Goal: Task Accomplishment & Management: Manage account settings

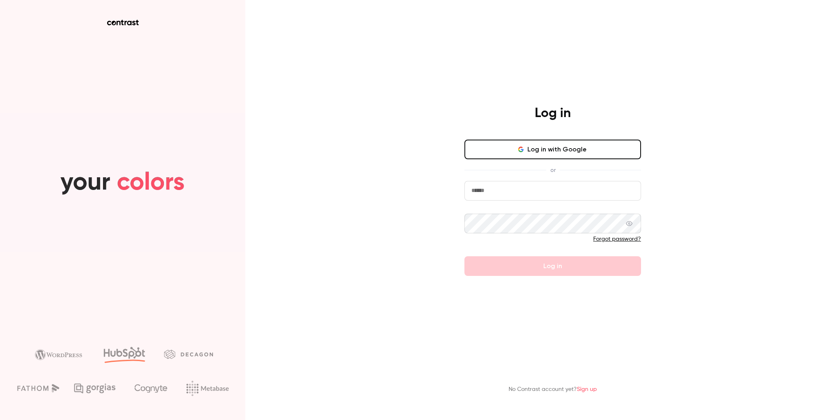
click at [497, 193] on input "email" at bounding box center [553, 191] width 177 height 20
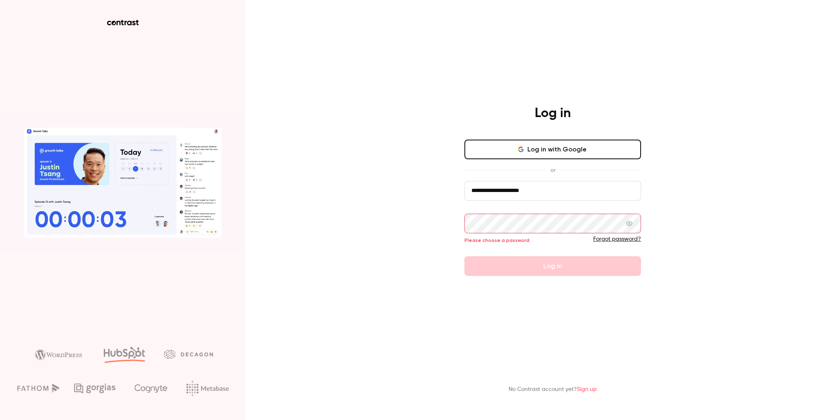
click at [563, 196] on input "**********" at bounding box center [553, 191] width 177 height 20
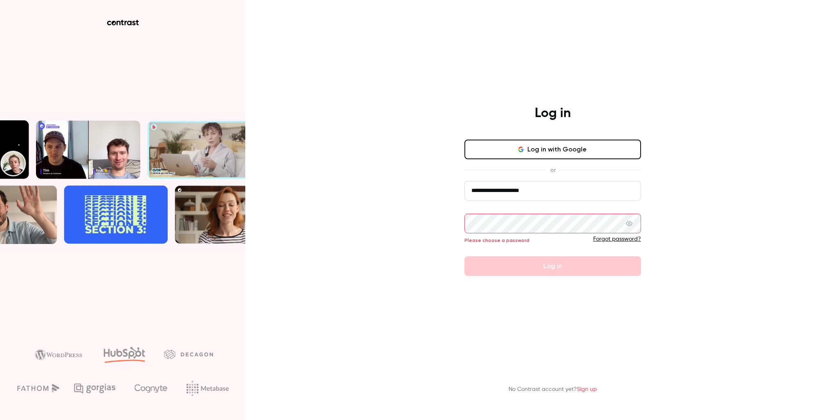
drag, startPoint x: 545, startPoint y: 191, endPoint x: 450, endPoint y: 188, distance: 95.3
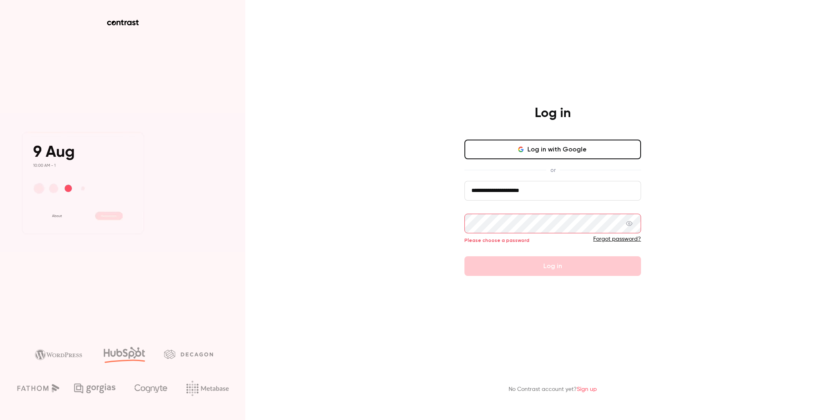
click at [450, 188] on div "**********" at bounding box center [553, 190] width 213 height 171
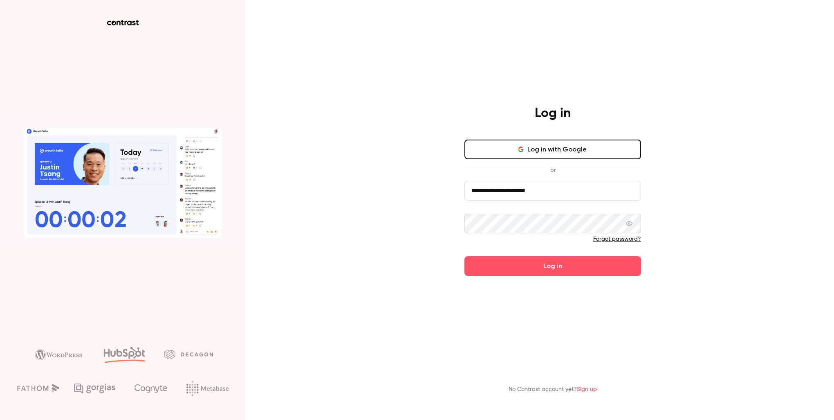
click at [627, 225] on icon at bounding box center [629, 223] width 7 height 7
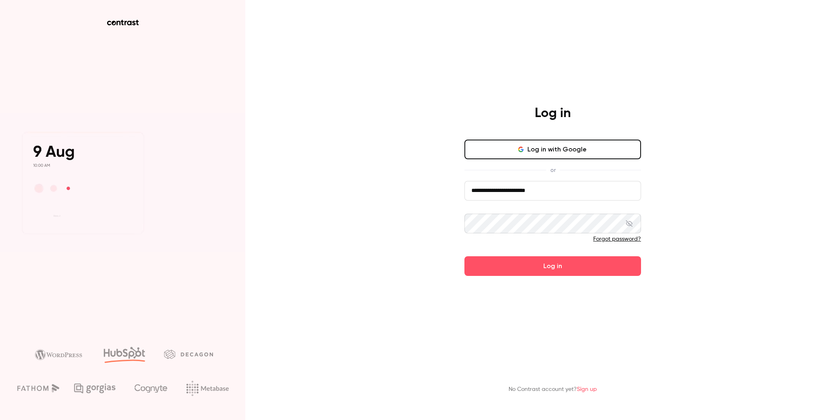
click at [576, 270] on button "Log in" at bounding box center [553, 266] width 177 height 20
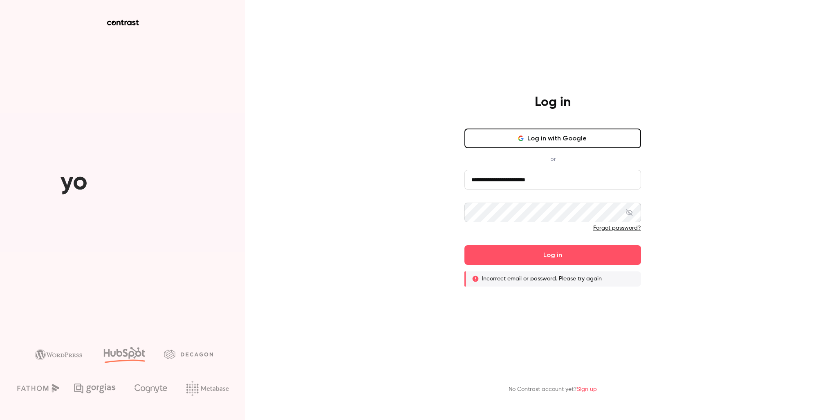
drag, startPoint x: 568, startPoint y: 181, endPoint x: 503, endPoint y: 177, distance: 65.6
click at [503, 177] on input "**********" at bounding box center [553, 180] width 177 height 20
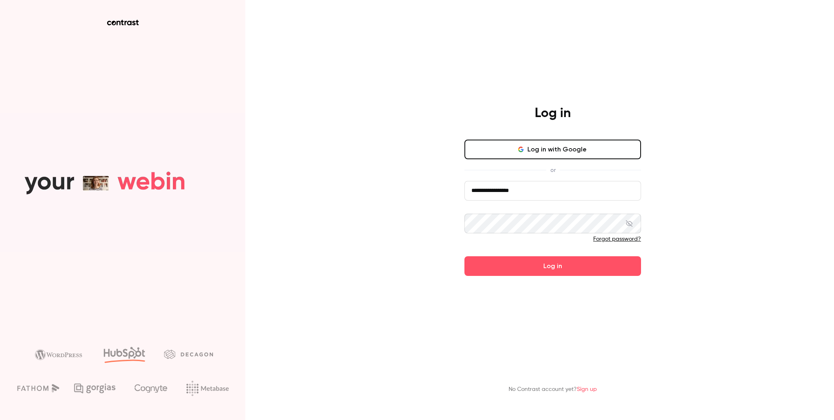
type input "**********"
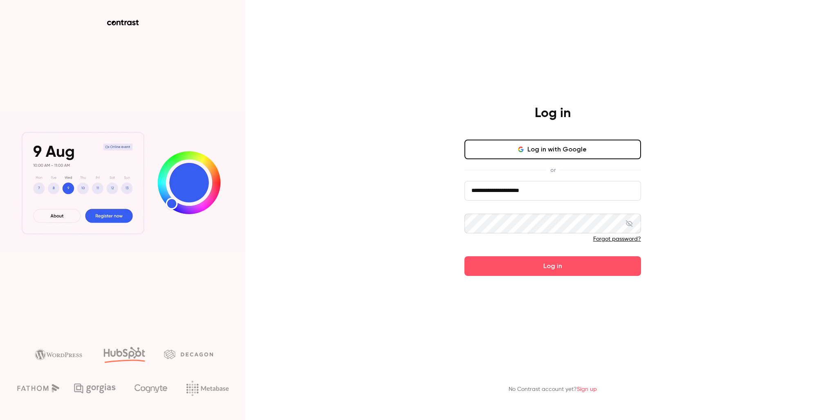
click at [553, 265] on button "Log in" at bounding box center [553, 266] width 177 height 20
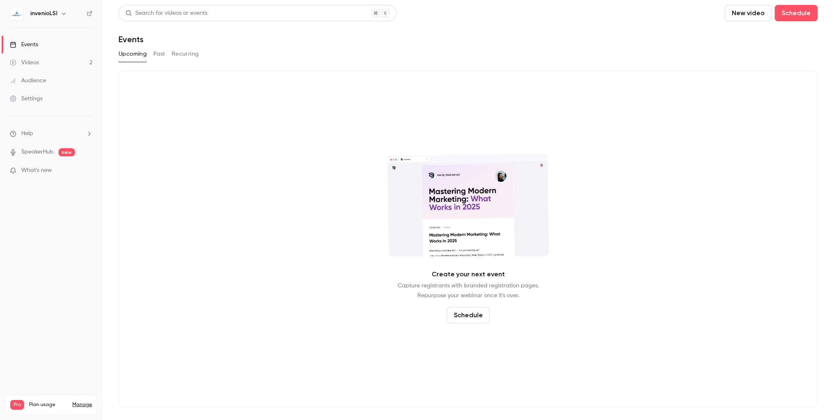
click at [61, 11] on icon "button" at bounding box center [64, 13] width 7 height 7
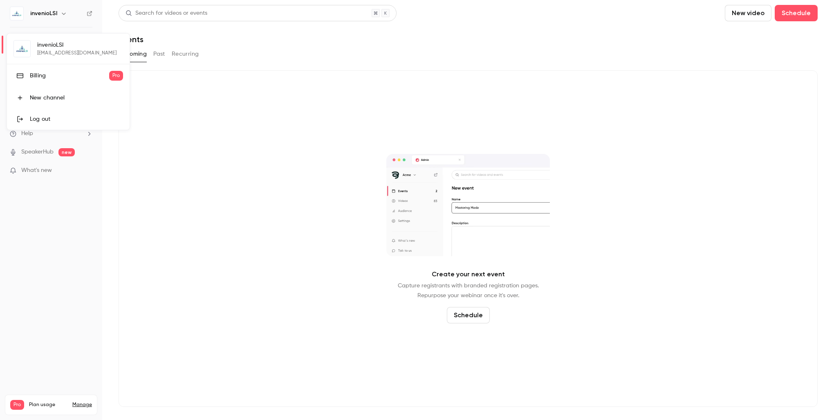
click at [76, 54] on div "invenioLSI arobbins@inveniolsi.com Billing Pro New channel Log out" at bounding box center [68, 82] width 123 height 96
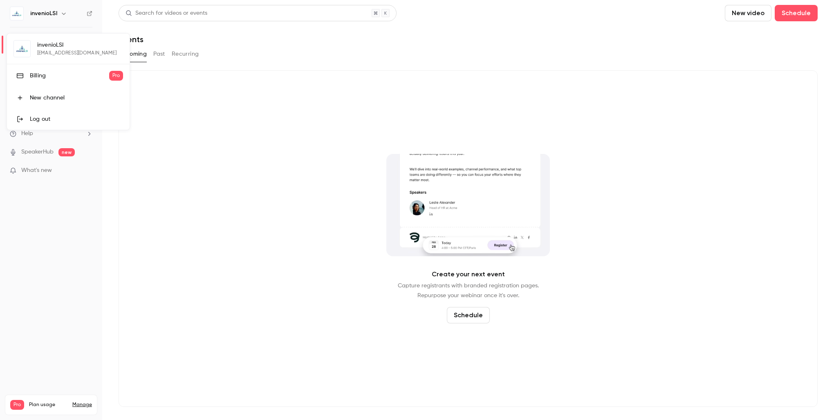
click at [744, 87] on div at bounding box center [417, 210] width 834 height 420
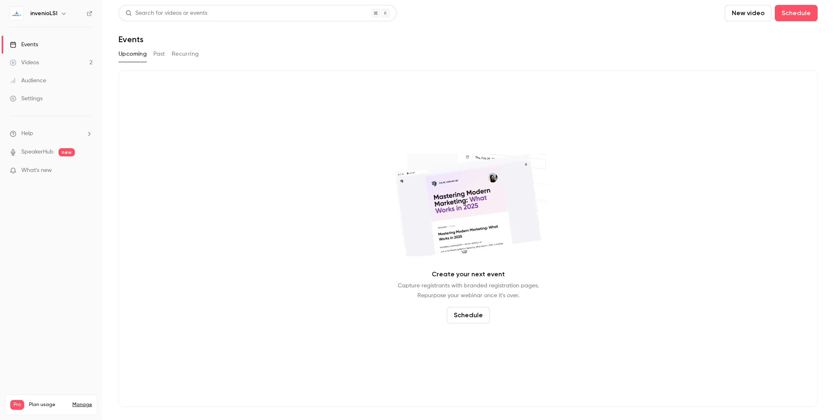
click at [765, 53] on div "Upcoming Past Recurring" at bounding box center [468, 53] width 699 height 13
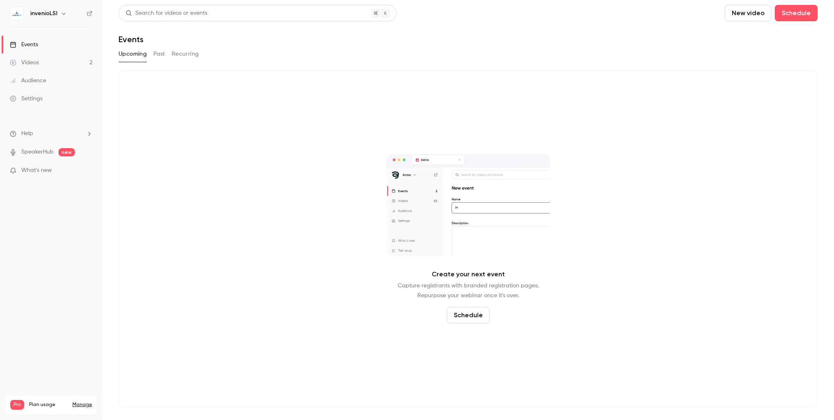
click at [63, 13] on icon "button" at bounding box center [64, 13] width 7 height 7
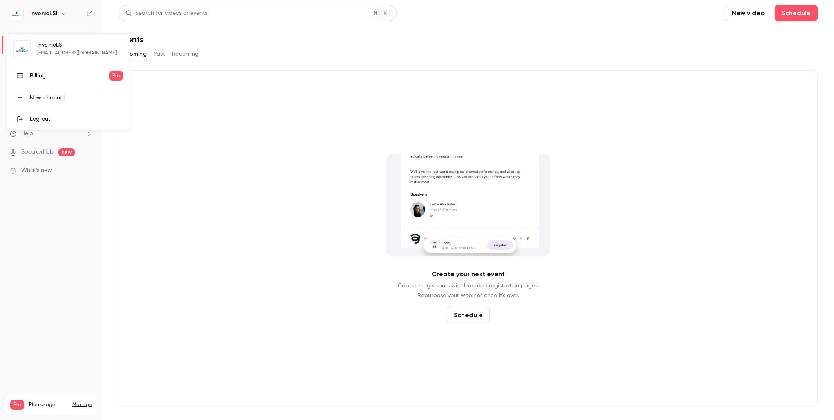
click at [68, 233] on div at bounding box center [417, 210] width 834 height 420
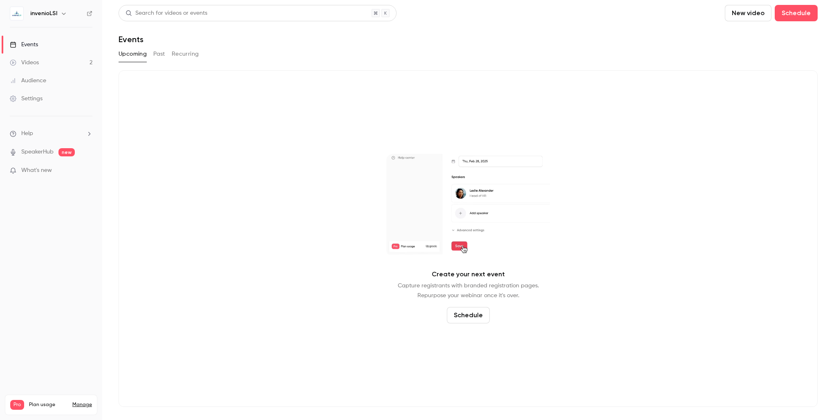
click at [51, 15] on h6 "invenioLSI" at bounding box center [43, 13] width 27 height 8
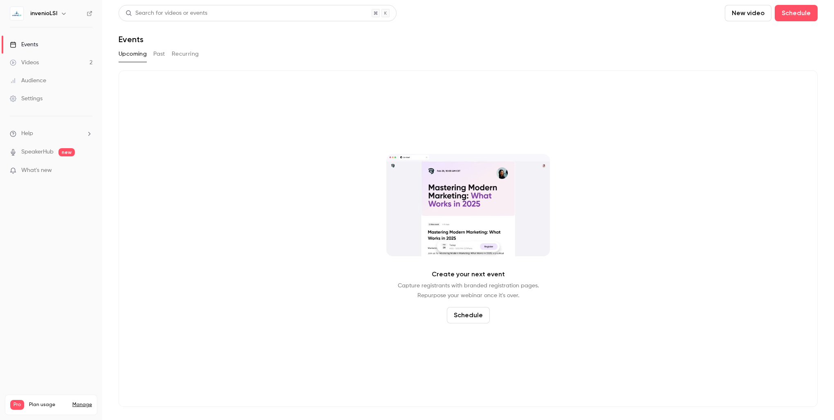
click at [50, 15] on h6 "invenioLSI" at bounding box center [43, 13] width 27 height 8
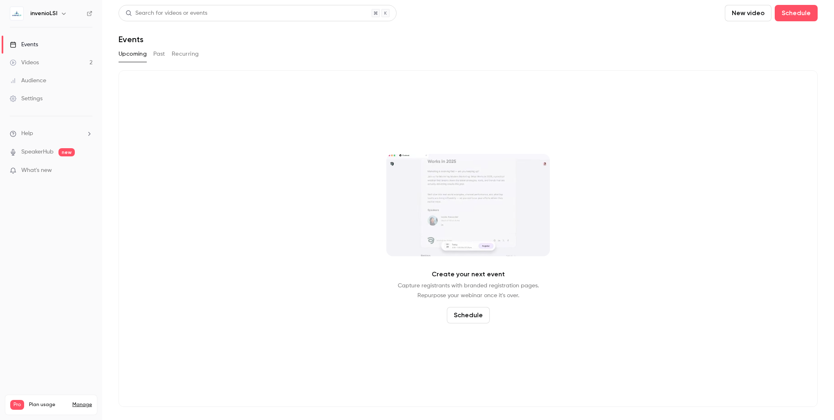
click at [31, 42] on div "Events" at bounding box center [24, 44] width 28 height 8
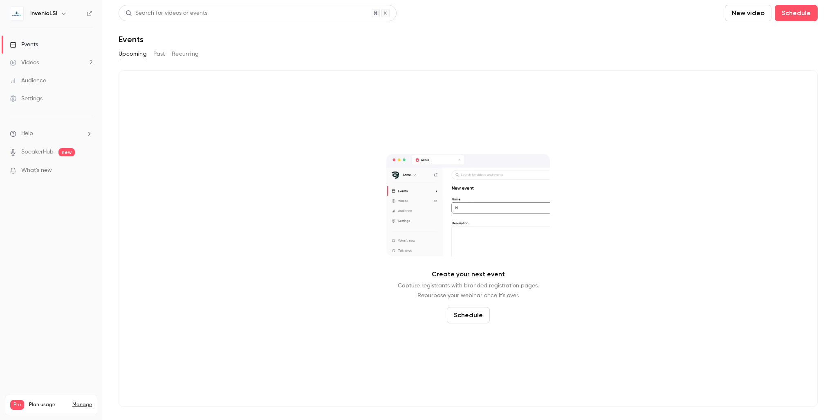
click at [15, 12] on img at bounding box center [16, 13] width 13 height 13
click at [85, 401] on link "Manage" at bounding box center [82, 404] width 20 height 7
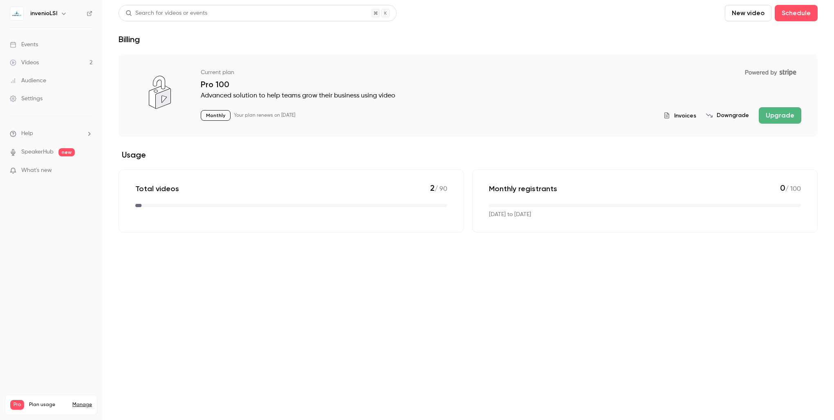
click at [32, 132] on span "Help" at bounding box center [27, 133] width 12 height 9
click at [39, 102] on div at bounding box center [417, 210] width 834 height 420
click at [34, 101] on div "Settings" at bounding box center [26, 98] width 33 height 8
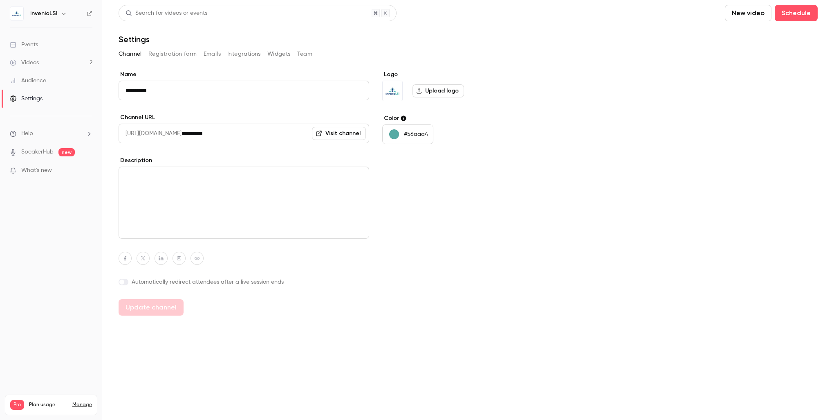
drag, startPoint x: 144, startPoint y: 89, endPoint x: 116, endPoint y: 90, distance: 27.4
click at [116, 90] on main "**********" at bounding box center [468, 210] width 732 height 420
click at [182, 86] on input "***" at bounding box center [244, 91] width 251 height 20
type input "**********"
click at [250, 161] on label "Description" at bounding box center [244, 160] width 251 height 8
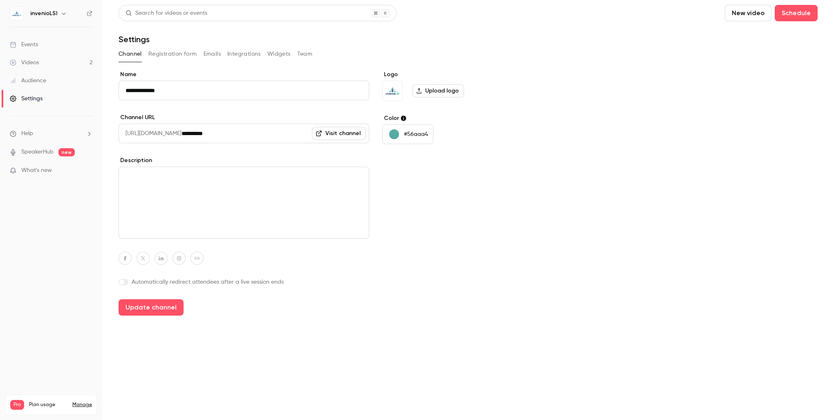
click at [253, 135] on input "**********" at bounding box center [276, 134] width 188 height 20
drag, startPoint x: 221, startPoint y: 135, endPoint x: 201, endPoint y: 133, distance: 20.6
click at [201, 133] on div "**********" at bounding box center [244, 134] width 251 height 20
type input "**********"
click at [275, 161] on label "Description" at bounding box center [244, 160] width 251 height 8
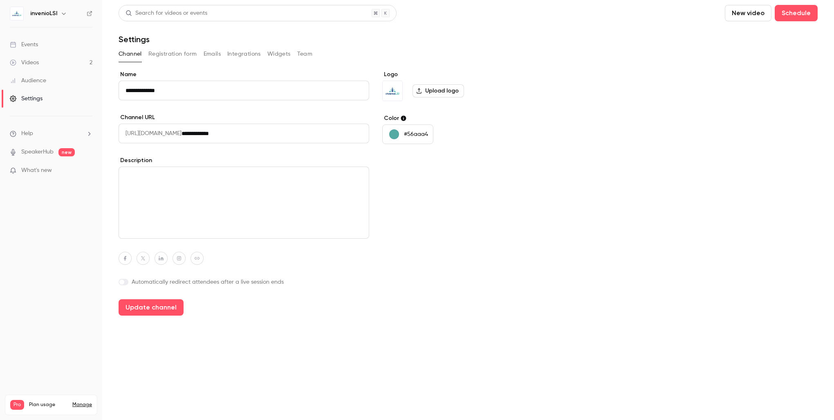
click at [432, 90] on label "Upload logo" at bounding box center [439, 90] width 52 height 13
click at [0, 0] on input "Upload logo" at bounding box center [0, 0] width 0 height 0
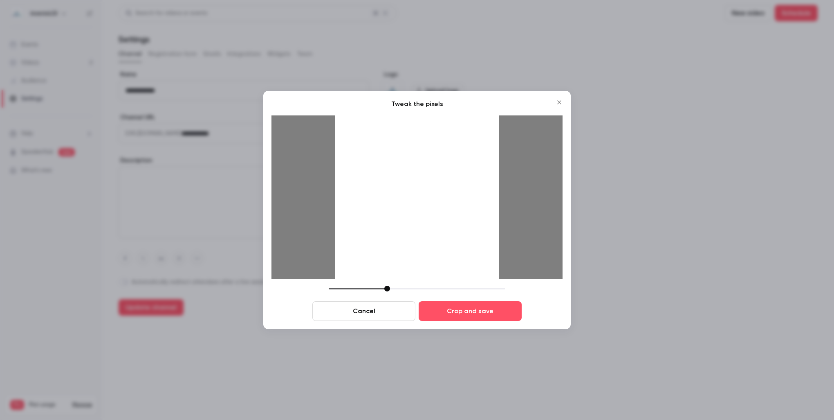
click at [389, 290] on div at bounding box center [388, 289] width 6 height 6
drag, startPoint x: 386, startPoint y: 289, endPoint x: 362, endPoint y: 289, distance: 24.5
click at [362, 289] on div at bounding box center [363, 289] width 6 height 6
click at [480, 313] on button "Crop and save" at bounding box center [470, 311] width 103 height 20
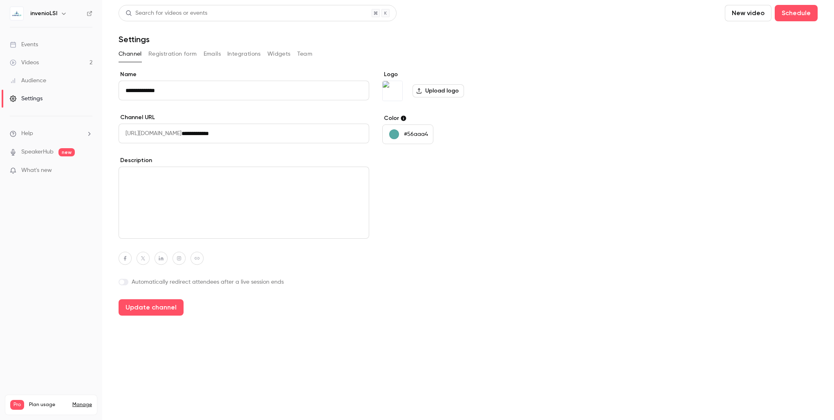
click at [391, 135] on div "button" at bounding box center [394, 134] width 10 height 10
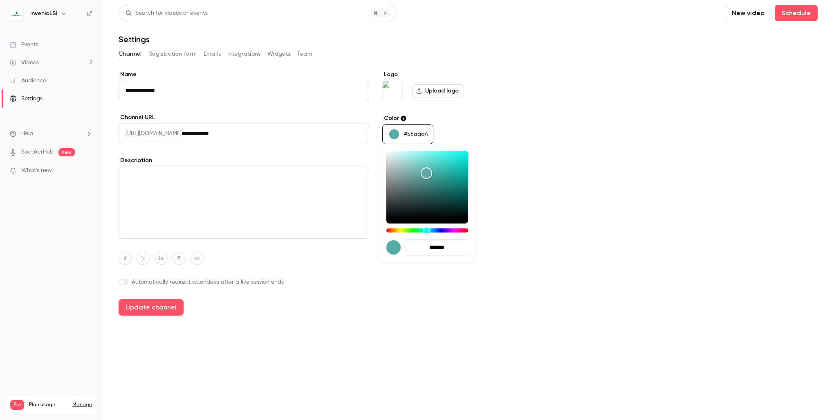
drag, startPoint x: 459, startPoint y: 248, endPoint x: 432, endPoint y: 249, distance: 27.0
click at [432, 249] on input "*******" at bounding box center [437, 247] width 63 height 16
type input "*******"
drag, startPoint x: 427, startPoint y: 172, endPoint x: 430, endPoint y: 232, distance: 60.2
click at [430, 232] on div at bounding box center [428, 192] width 82 height 82
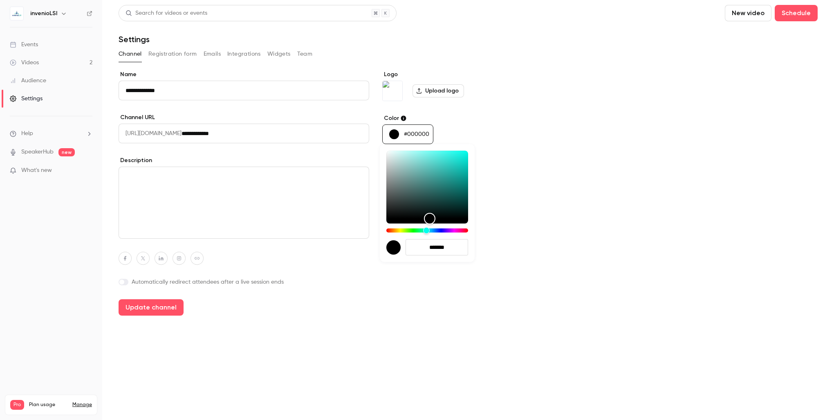
click at [560, 218] on div at bounding box center [417, 210] width 834 height 420
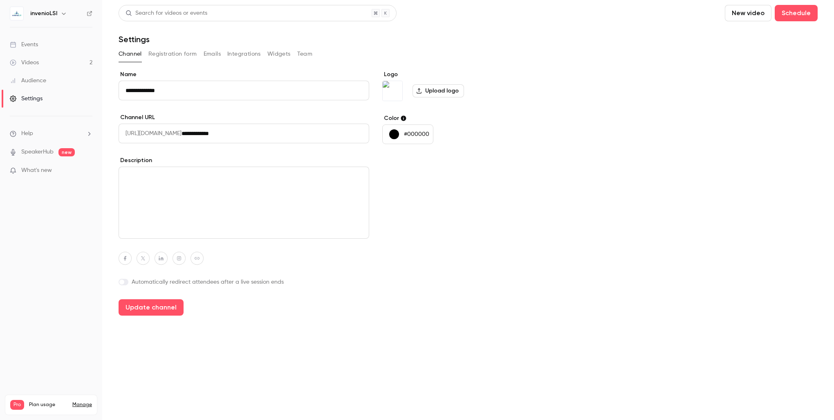
click at [560, 218] on div "**********" at bounding box center [468, 192] width 699 height 245
click at [166, 310] on button "Update channel" at bounding box center [151, 307] width 65 height 16
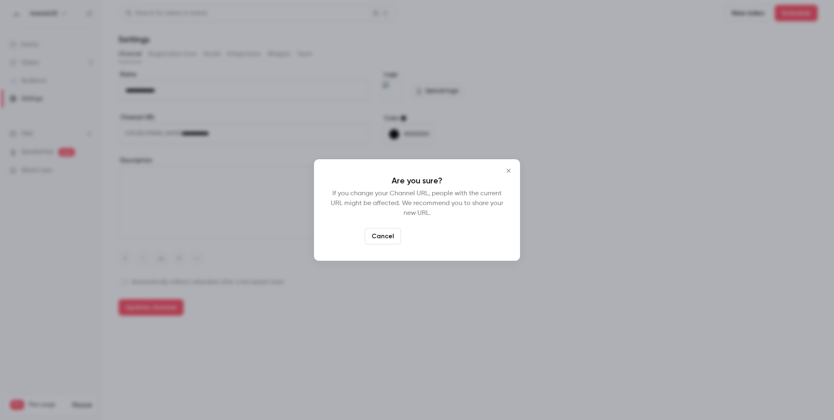
click at [445, 239] on button "Yes, change URL" at bounding box center [437, 236] width 65 height 16
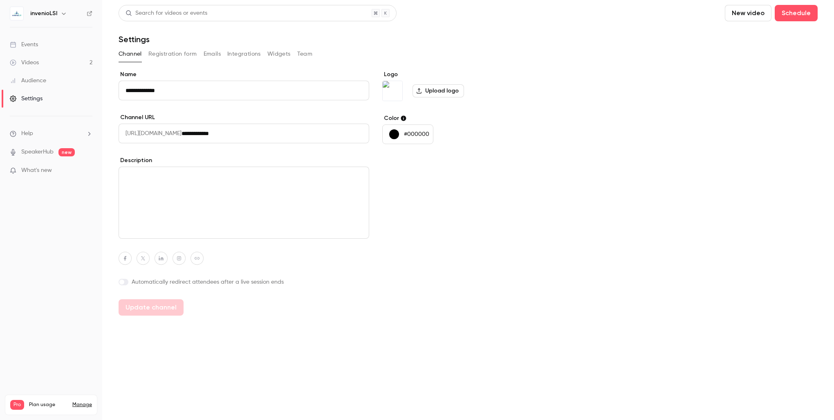
type input "**********"
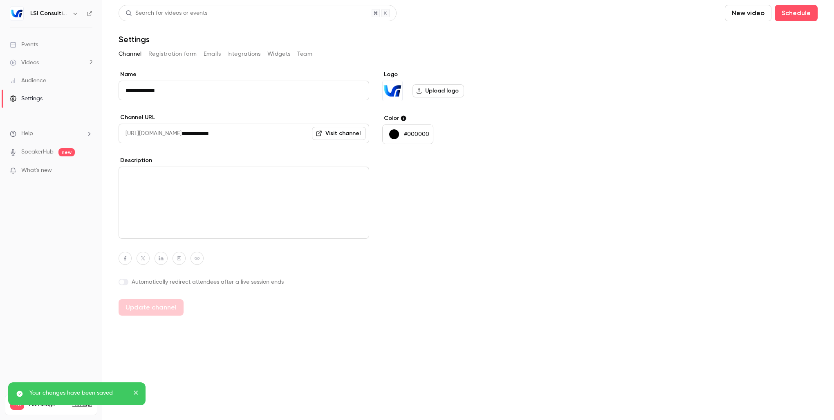
click at [183, 53] on button "Registration form" at bounding box center [172, 53] width 49 height 13
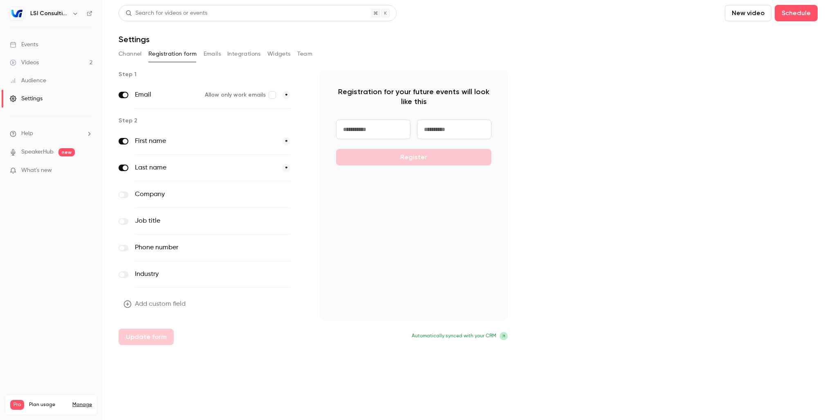
click at [124, 195] on span at bounding box center [121, 194] width 5 height 5
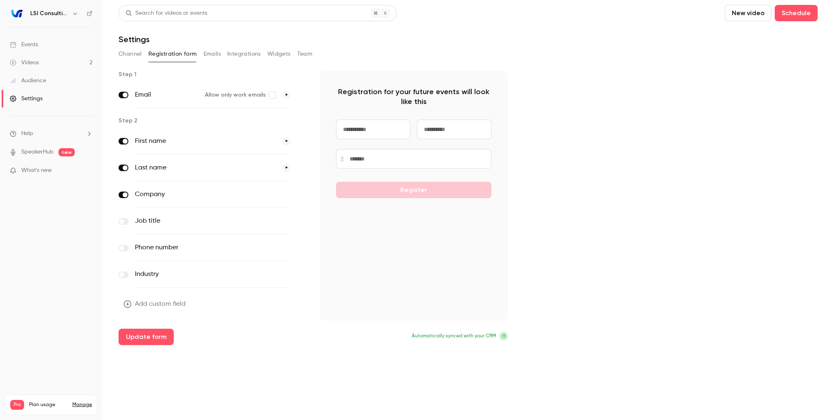
click at [126, 222] on label at bounding box center [124, 221] width 10 height 7
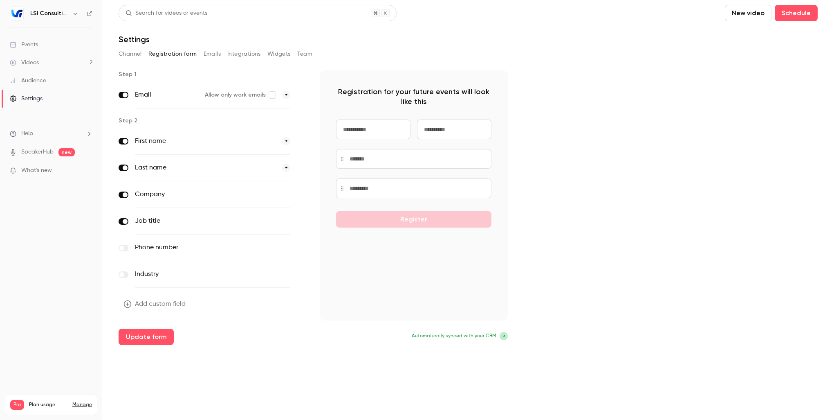
click at [128, 274] on label at bounding box center [124, 274] width 10 height 7
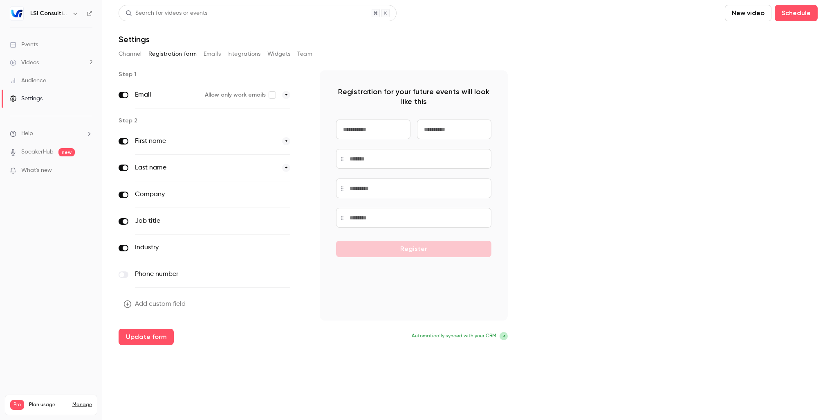
click at [214, 57] on button "Emails" at bounding box center [212, 53] width 17 height 13
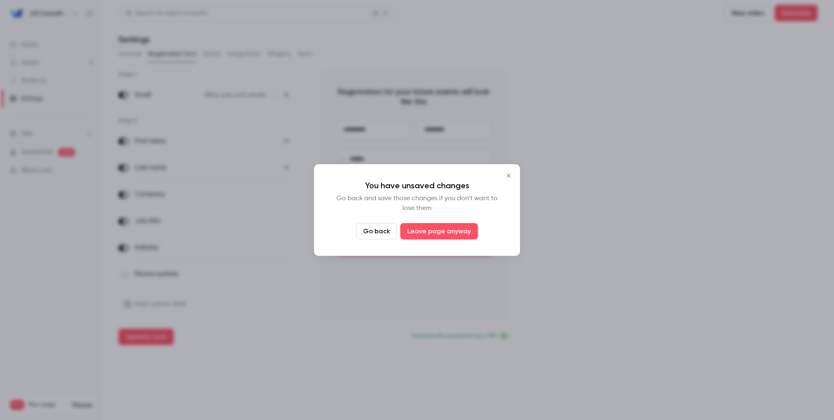
click at [380, 235] on button "Go back" at bounding box center [376, 231] width 41 height 16
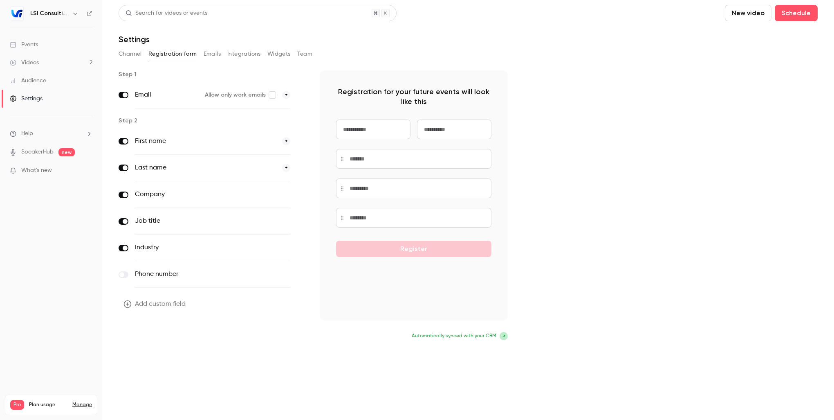
click at [153, 338] on button "Update form" at bounding box center [146, 336] width 55 height 16
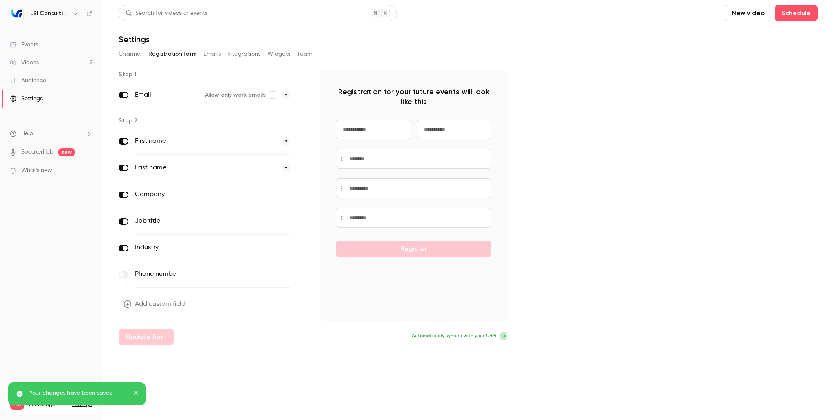
click at [304, 57] on button "Team" at bounding box center [305, 53] width 16 height 13
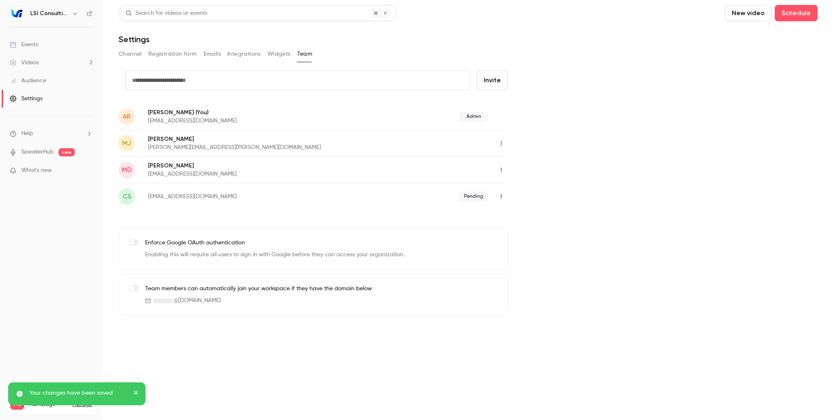
click at [275, 56] on button "Widgets" at bounding box center [279, 53] width 23 height 13
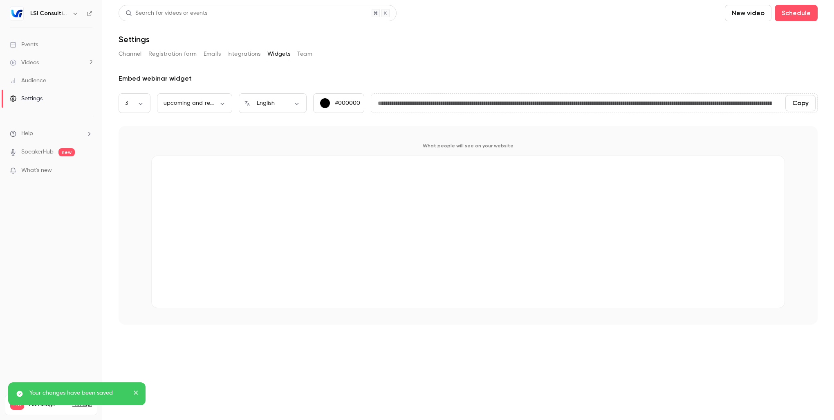
click at [306, 54] on button "Team" at bounding box center [305, 53] width 16 height 13
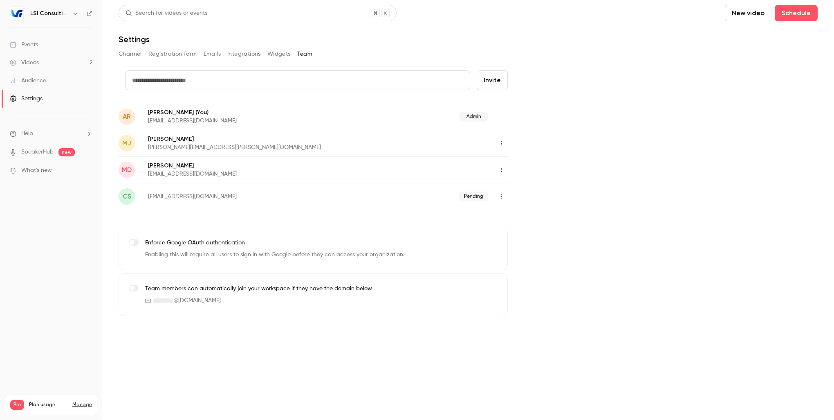
click at [502, 140] on icon "button" at bounding box center [501, 143] width 7 height 6
click at [529, 190] on li "Delete member" at bounding box center [539, 185] width 88 height 21
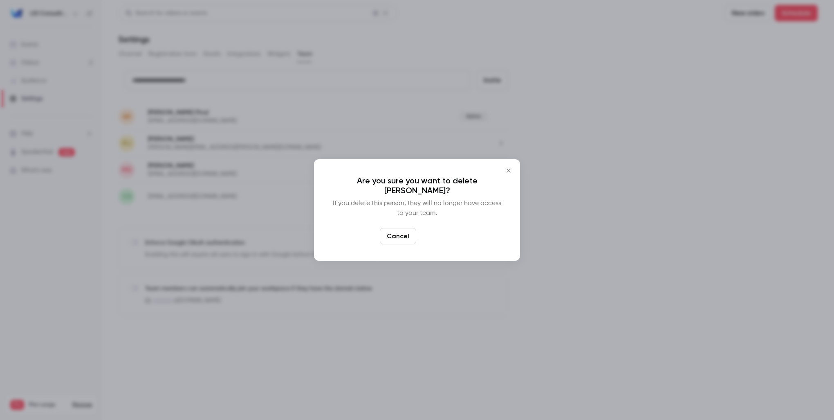
click at [436, 230] on button "Delete" at bounding box center [437, 236] width 35 height 16
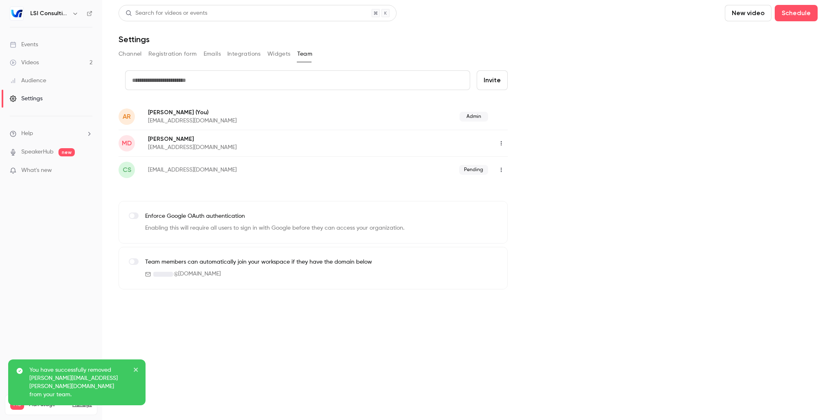
click at [499, 139] on button "button" at bounding box center [501, 143] width 13 height 13
click at [532, 189] on li "Delete member" at bounding box center [539, 185] width 88 height 21
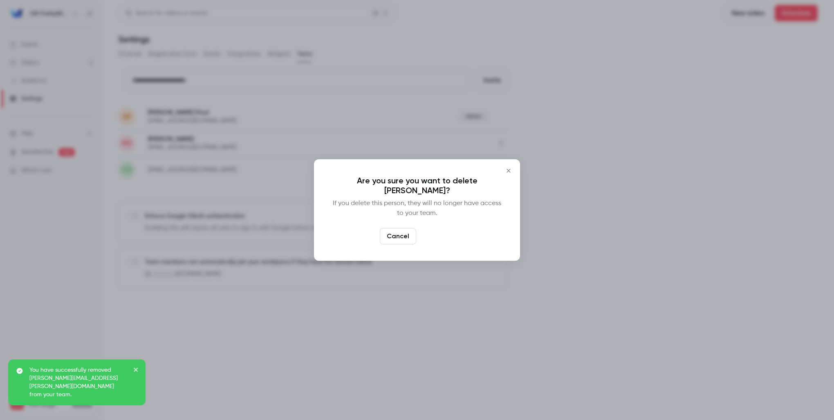
click at [441, 241] on button "Delete" at bounding box center [437, 236] width 35 height 16
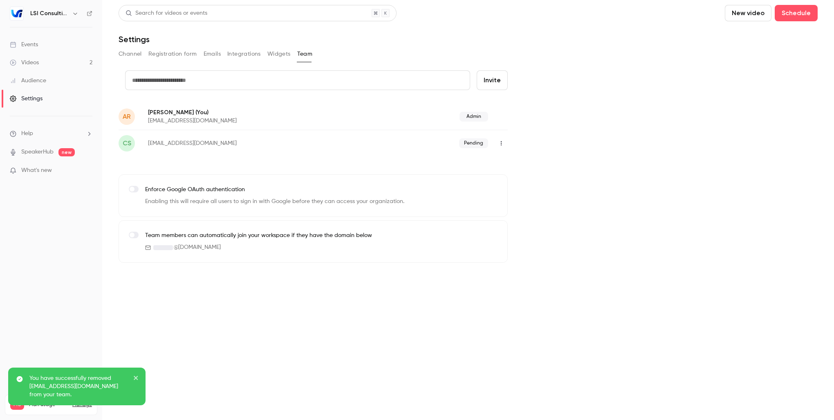
click at [416, 118] on div "Admin" at bounding box center [429, 117] width 160 height 10
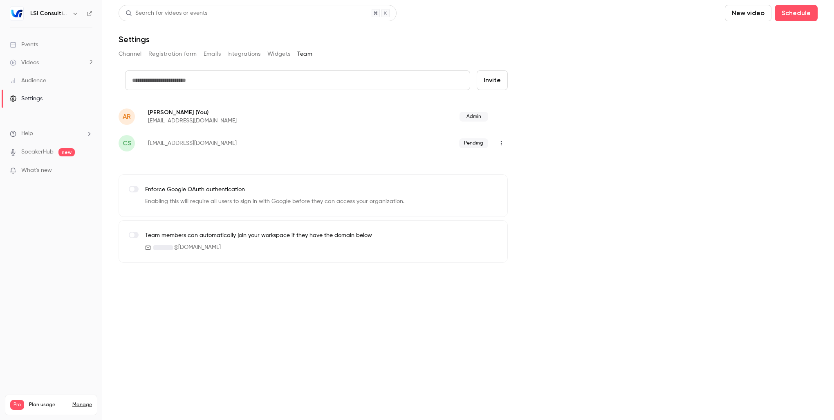
click at [73, 12] on icon "button" at bounding box center [75, 13] width 7 height 7
click at [89, 53] on div "LSI Consulting arobbins@inveniolsi.com Billing Pro New channel Log out" at bounding box center [68, 82] width 123 height 96
click at [354, 340] on div at bounding box center [417, 210] width 834 height 420
click at [216, 80] on input "text" at bounding box center [297, 80] width 345 height 20
click at [373, 116] on div "Admin" at bounding box center [429, 117] width 160 height 10
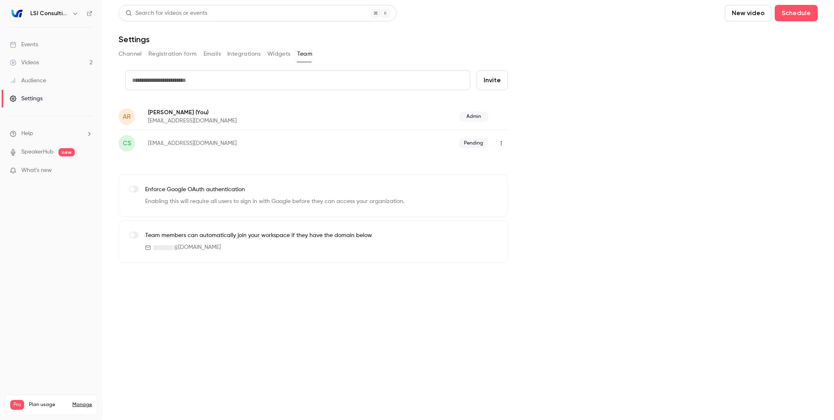
click at [73, 11] on icon "button" at bounding box center [75, 13] width 7 height 7
click at [109, 12] on div at bounding box center [417, 210] width 834 height 420
click at [42, 13] on h6 "LSI Consulting" at bounding box center [49, 13] width 38 height 8
click at [27, 45] on div "Events" at bounding box center [24, 44] width 28 height 8
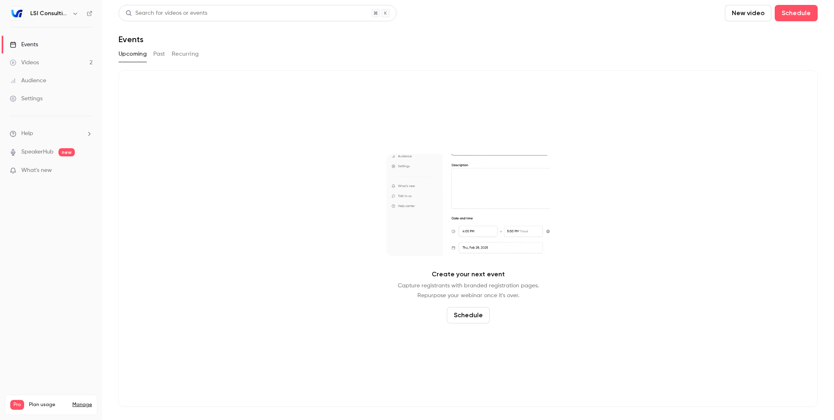
click at [34, 61] on div "Videos" at bounding box center [24, 62] width 29 height 8
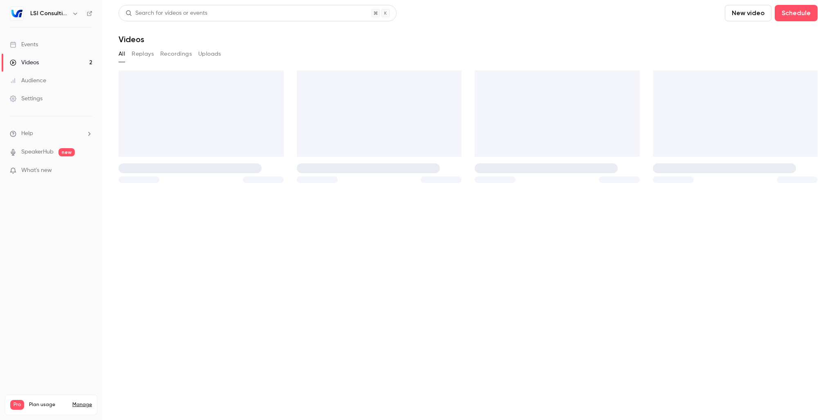
click at [34, 81] on div "Audience" at bounding box center [28, 80] width 36 height 8
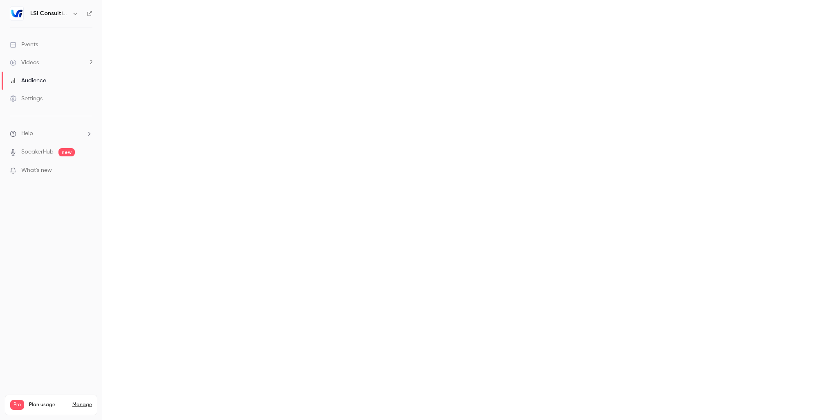
click at [34, 101] on div "Settings" at bounding box center [26, 98] width 33 height 8
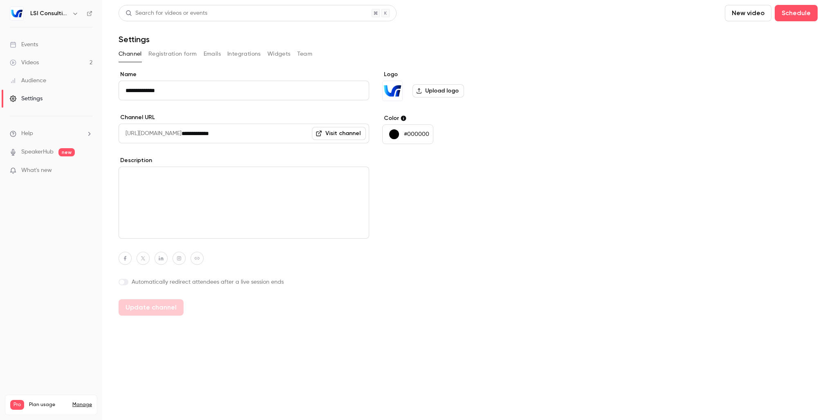
click at [46, 155] on link "SpeakerHub" at bounding box center [37, 152] width 32 height 9
click at [28, 94] on div "Settings" at bounding box center [26, 98] width 33 height 8
click at [38, 79] on div "Audience" at bounding box center [28, 80] width 36 height 8
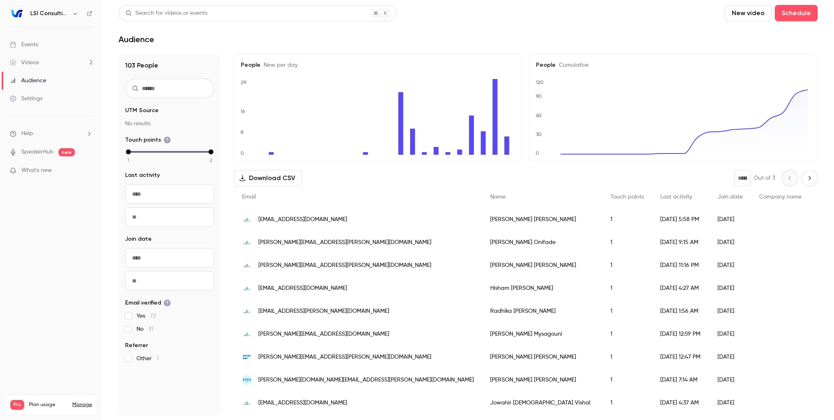
click at [279, 179] on button "Download CSV" at bounding box center [268, 178] width 68 height 16
click at [488, 27] on header "Search for videos or events New video Schedule Audience" at bounding box center [468, 24] width 699 height 39
click at [56, 14] on h6 "LSI Consulting" at bounding box center [49, 13] width 38 height 8
click at [72, 12] on icon "button" at bounding box center [75, 13] width 7 height 7
click at [72, 48] on div "LSI Consulting arobbins@inveniolsi.com Billing Pro New channel Log out" at bounding box center [68, 82] width 123 height 96
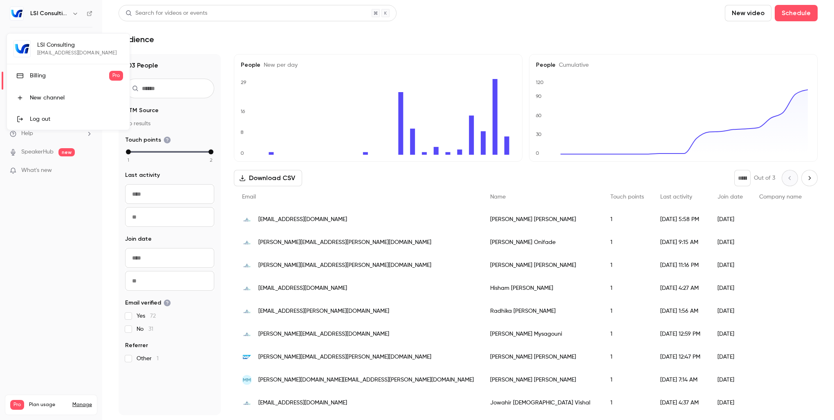
click at [247, 28] on div at bounding box center [417, 210] width 834 height 420
click at [33, 46] on div "Events" at bounding box center [24, 44] width 28 height 8
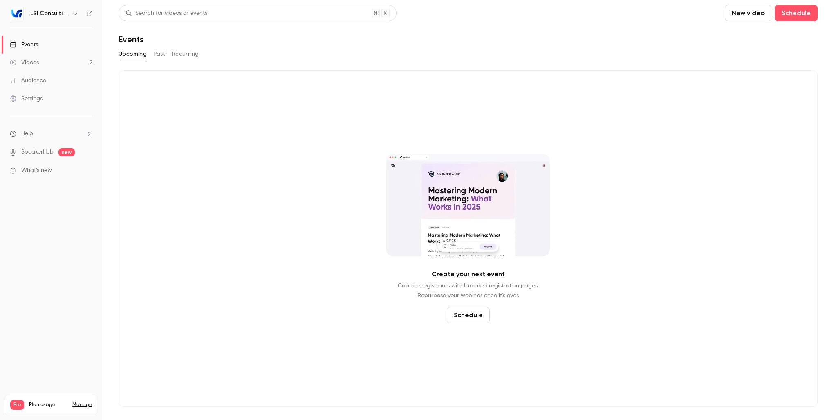
click at [33, 59] on div "Videos" at bounding box center [24, 62] width 29 height 8
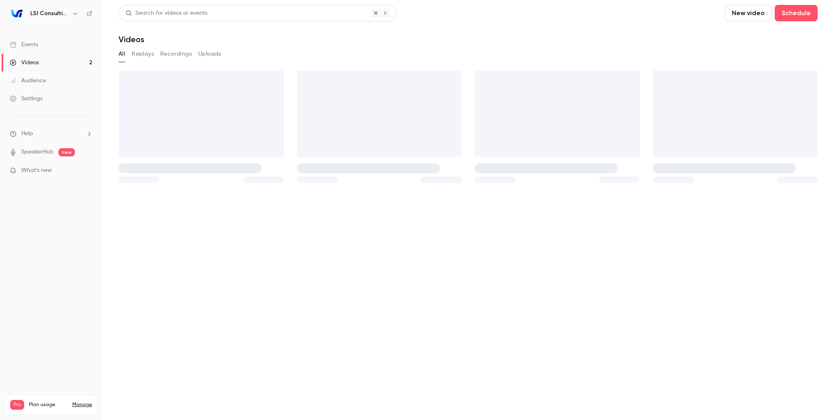
click at [38, 85] on link "Audience" at bounding box center [51, 81] width 102 height 18
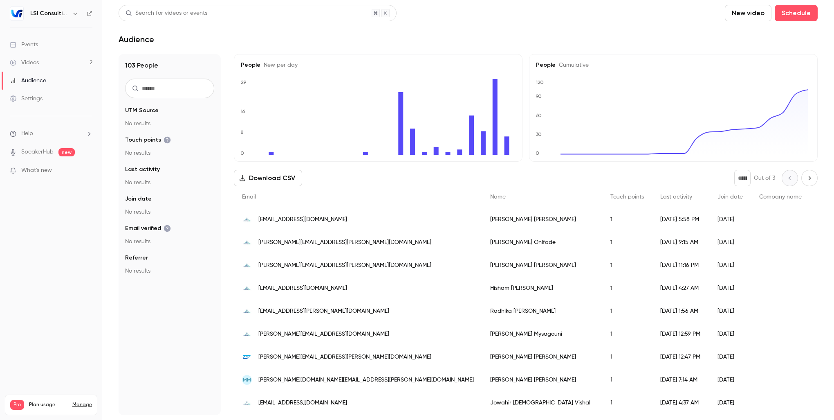
click at [36, 98] on div "Settings" at bounding box center [26, 98] width 33 height 8
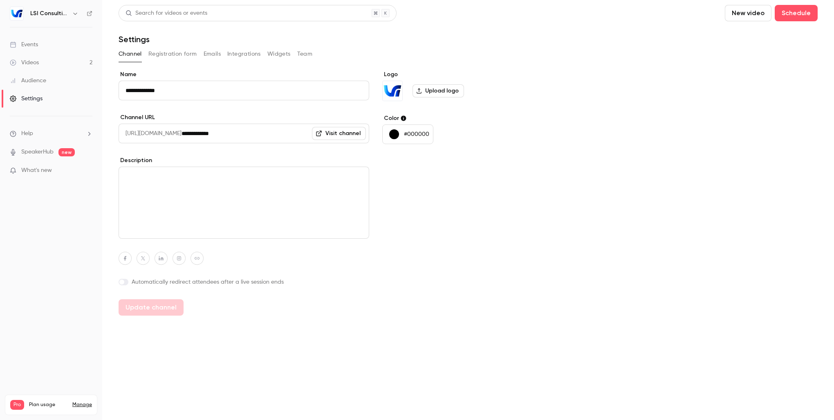
click at [307, 55] on button "Team" at bounding box center [305, 53] width 16 height 13
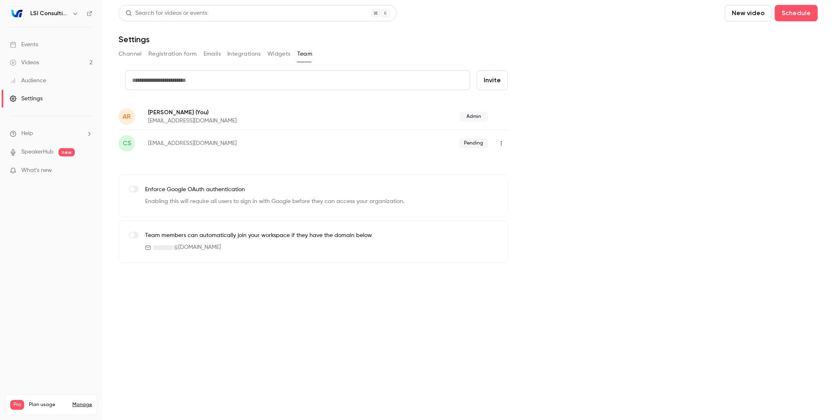
click at [483, 118] on span "Admin" at bounding box center [474, 117] width 29 height 10
click at [226, 120] on p "[EMAIL_ADDRESS][DOMAIN_NAME]" at bounding box center [248, 121] width 200 height 8
click at [171, 115] on p "Alanna Robbins (You)" at bounding box center [248, 112] width 200 height 9
click at [502, 147] on button "button" at bounding box center [501, 143] width 13 height 13
click at [544, 191] on li "Delete invitation" at bounding box center [539, 185] width 88 height 21
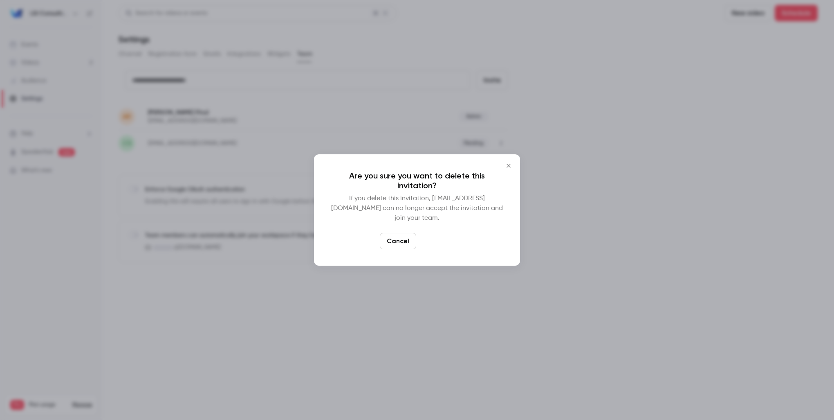
click at [442, 237] on button "Delete" at bounding box center [437, 241] width 35 height 16
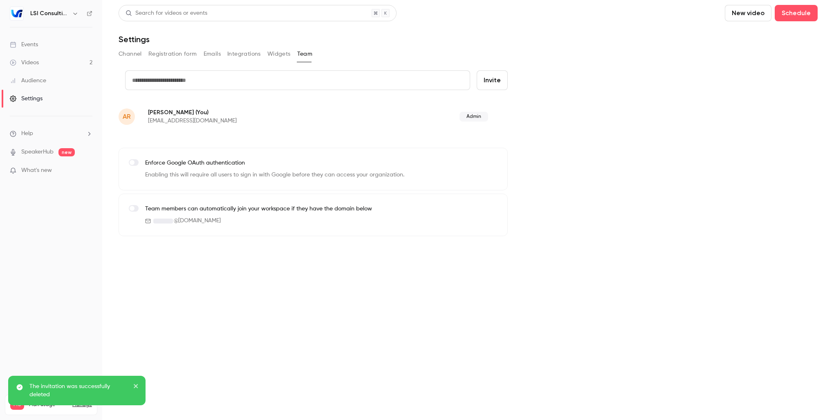
click at [132, 384] on div "The invitation was successfully deleted" at bounding box center [74, 390] width 119 height 16
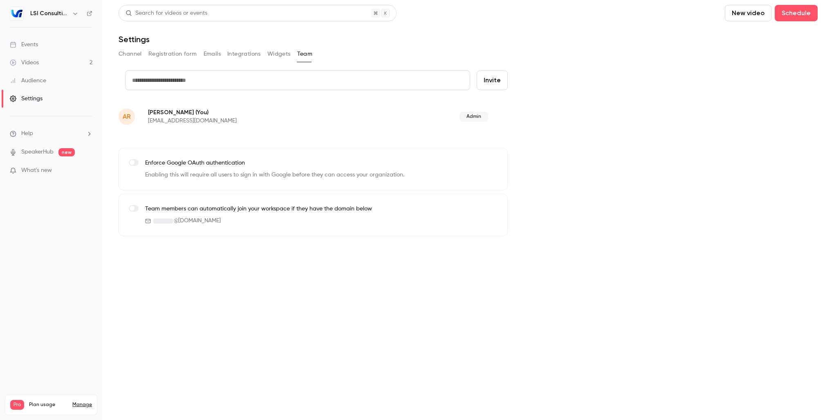
click at [187, 343] on main "Search for videos or events New video Schedule Settings Channel Registration fo…" at bounding box center [468, 210] width 732 height 420
click at [80, 401] on link "Manage" at bounding box center [82, 404] width 20 height 7
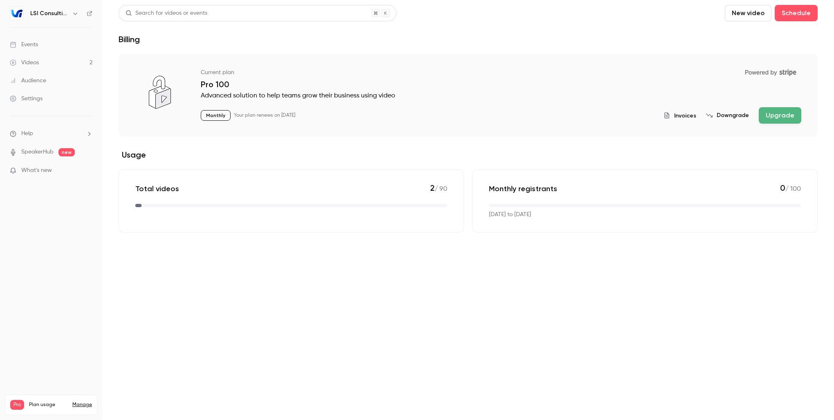
click at [26, 131] on span "Help" at bounding box center [27, 133] width 12 height 9
click at [131, 156] on link "Help center" at bounding box center [151, 149] width 90 height 22
click at [41, 171] on span "What's new" at bounding box center [36, 170] width 31 height 9
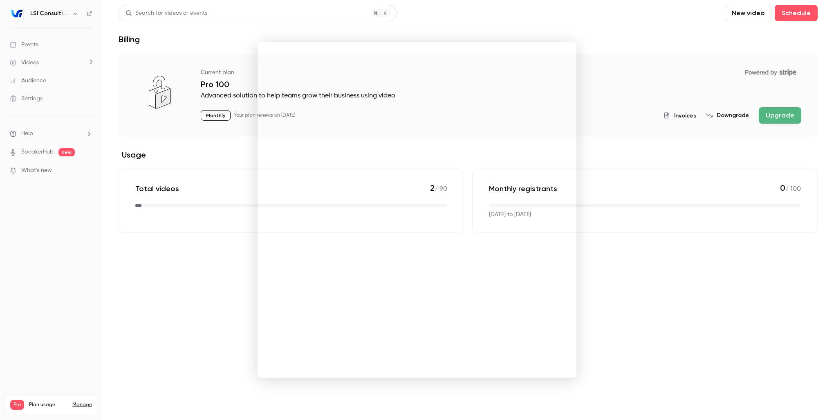
click at [583, 251] on div at bounding box center [417, 210] width 834 height 420
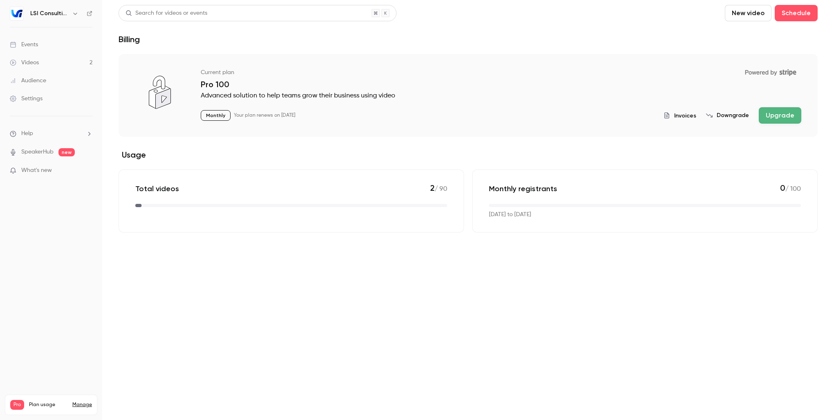
click at [26, 128] on ul "Help SpeakerHub new What's new" at bounding box center [51, 152] width 102 height 73
click at [26, 131] on span "Help" at bounding box center [27, 133] width 12 height 9
click at [31, 99] on div at bounding box center [417, 210] width 834 height 420
click at [32, 98] on div "Settings" at bounding box center [26, 98] width 33 height 8
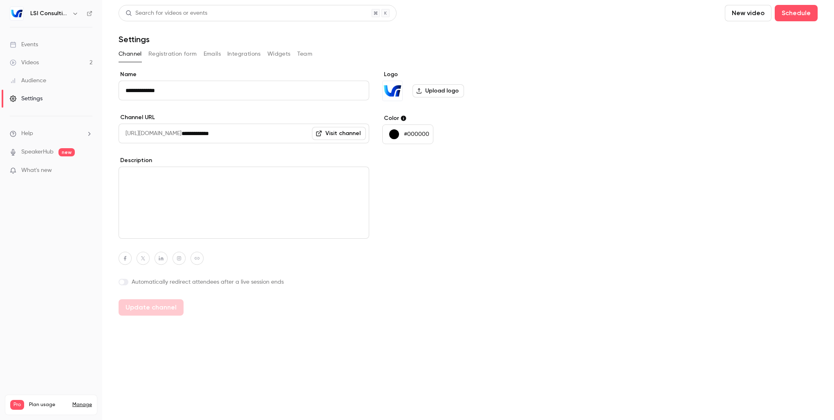
click at [164, 52] on button "Registration form" at bounding box center [172, 53] width 49 height 13
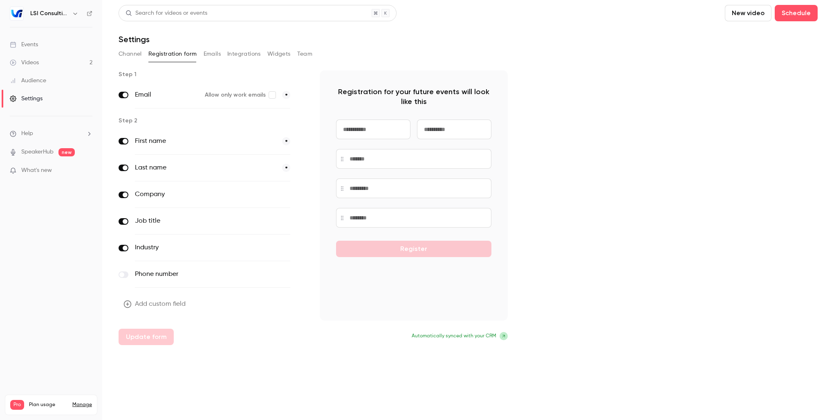
click at [218, 54] on button "Emails" at bounding box center [212, 53] width 17 height 13
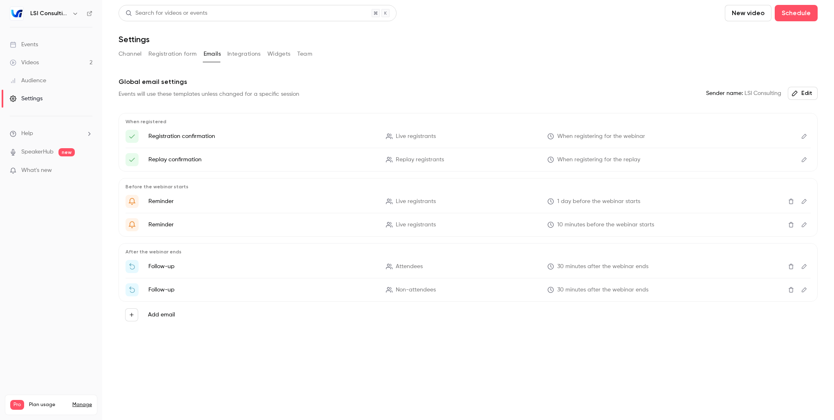
click at [223, 54] on div "Channel Registration form Emails Integrations Widgets Team" at bounding box center [468, 53] width 699 height 13
click at [236, 54] on button "Integrations" at bounding box center [244, 53] width 34 height 13
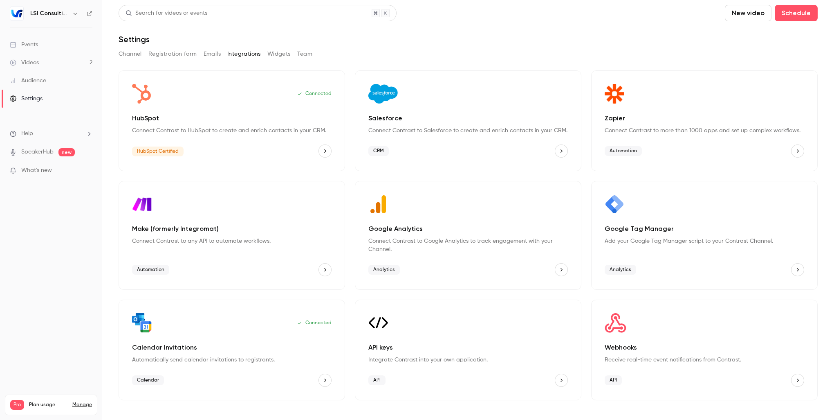
click at [272, 54] on button "Widgets" at bounding box center [279, 53] width 23 height 13
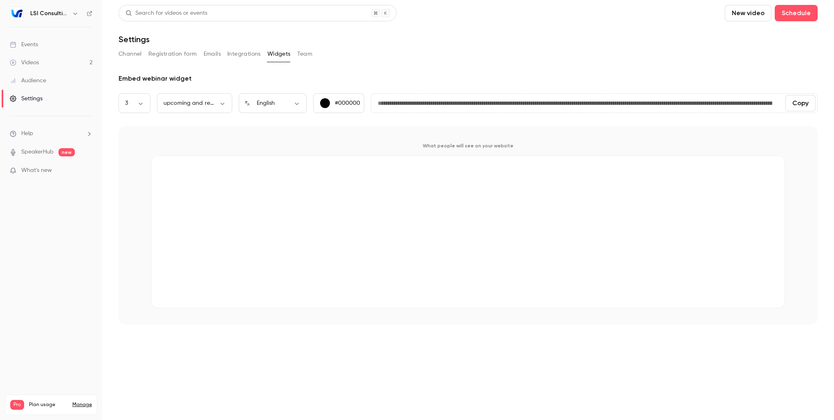
click at [310, 54] on button "Team" at bounding box center [305, 53] width 16 height 13
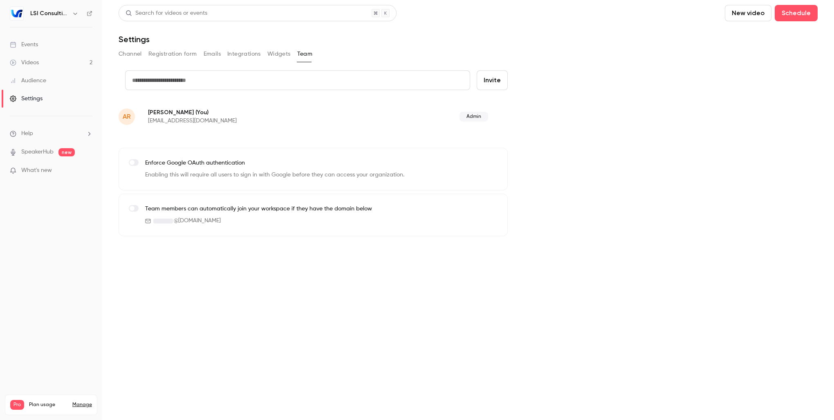
click at [191, 83] on input "text" at bounding box center [297, 80] width 345 height 20
type input "**********"
click at [495, 83] on button "Invite" at bounding box center [492, 80] width 31 height 20
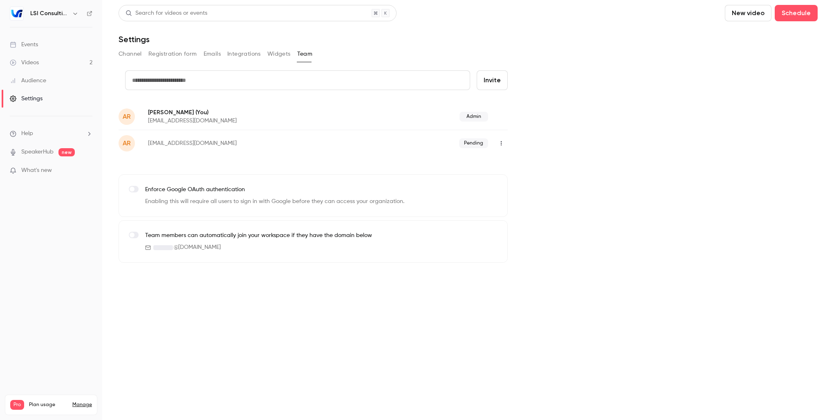
click at [245, 55] on button "Integrations" at bounding box center [244, 53] width 34 height 13
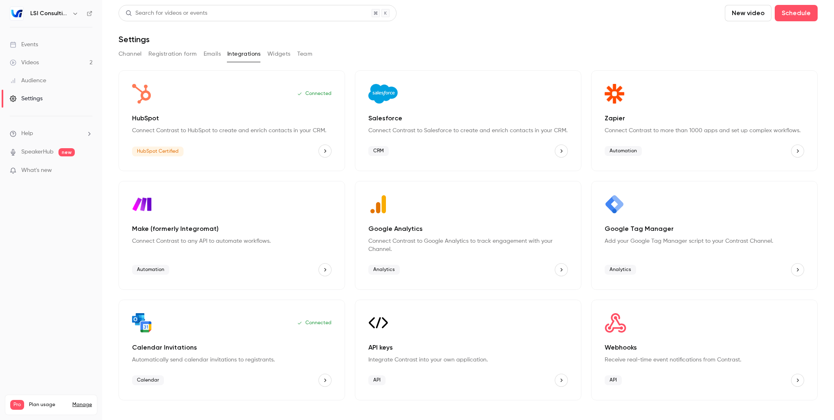
click at [240, 155] on div "HubSpot Certified" at bounding box center [232, 150] width 200 height 13
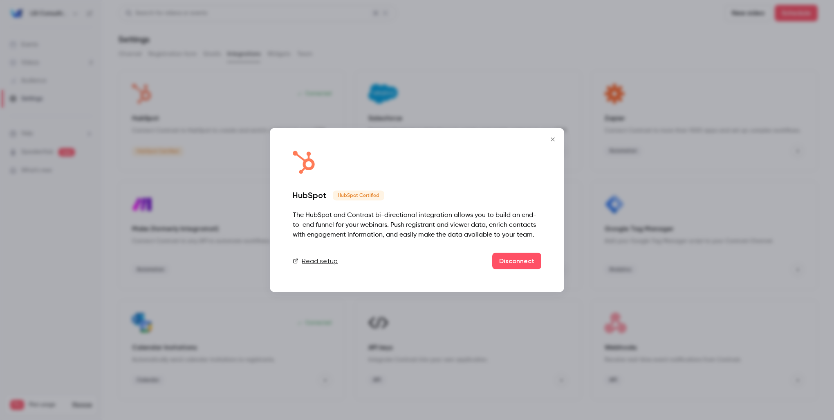
click at [553, 140] on icon "Close" at bounding box center [553, 139] width 10 height 7
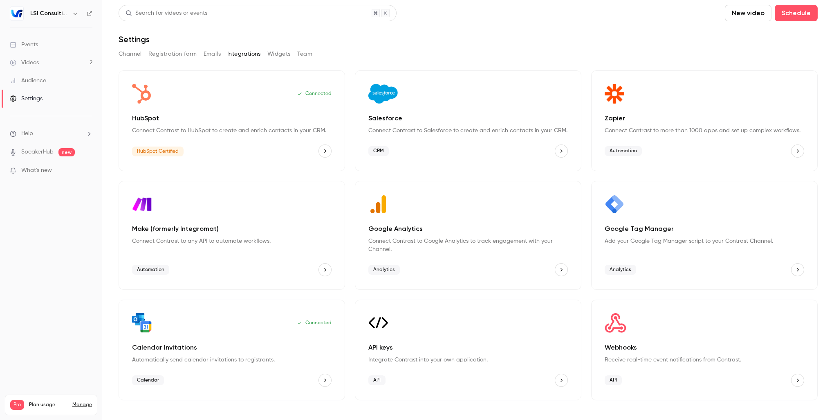
click at [31, 60] on div "Videos" at bounding box center [24, 62] width 29 height 8
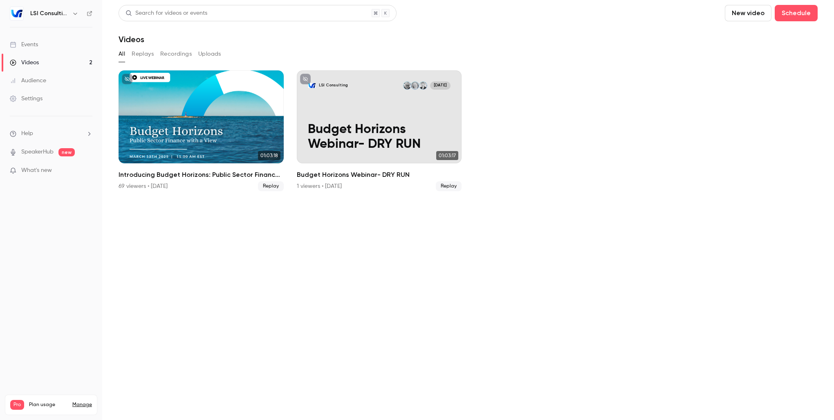
click at [26, 39] on link "Events" at bounding box center [51, 45] width 102 height 18
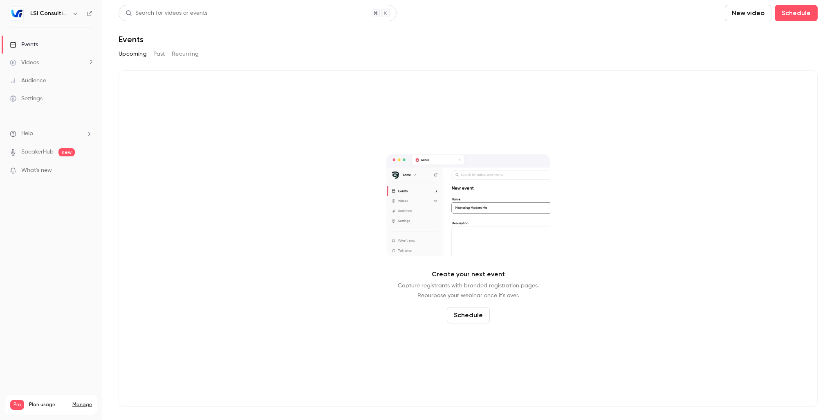
click at [746, 14] on button "New video" at bounding box center [748, 13] width 47 height 16
click at [632, 36] on div at bounding box center [417, 210] width 834 height 420
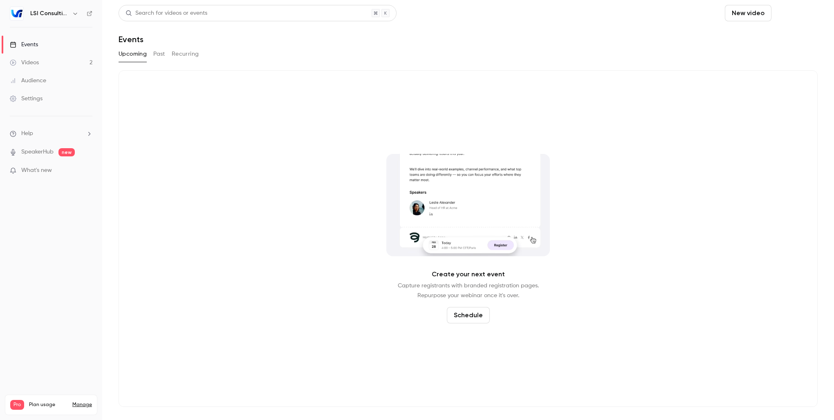
click at [795, 16] on button "Schedule" at bounding box center [796, 13] width 43 height 16
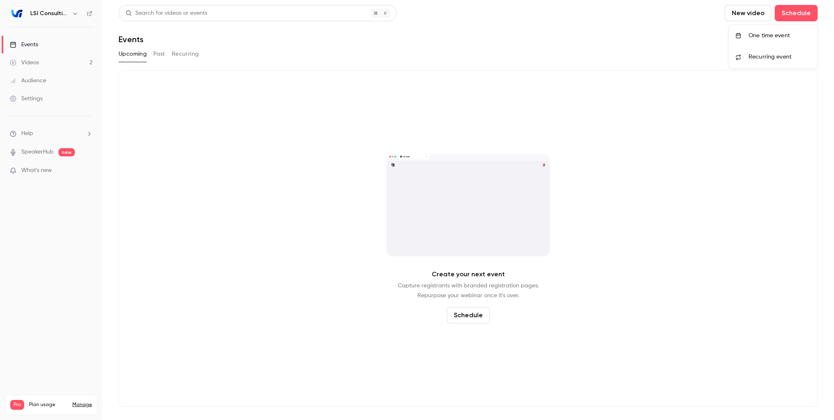
click at [767, 38] on div "One time event" at bounding box center [780, 35] width 62 height 8
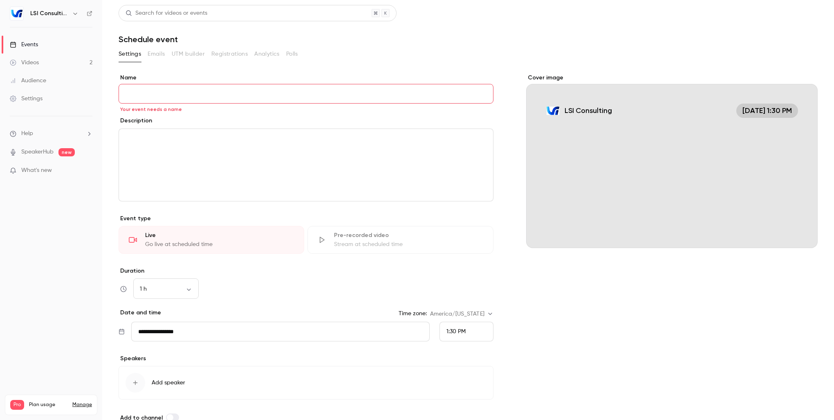
click at [142, 159] on div "editor" at bounding box center [306, 165] width 374 height 72
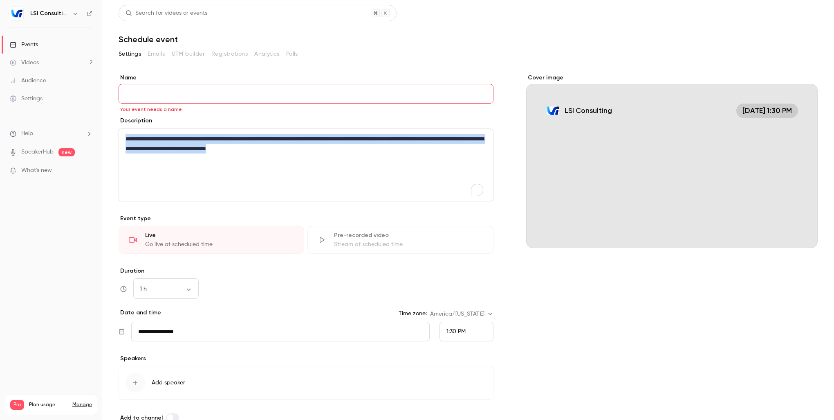
drag, startPoint x: 338, startPoint y: 152, endPoint x: 120, endPoint y: 138, distance: 218.1
click at [120, 138] on div "**********" at bounding box center [306, 165] width 374 height 72
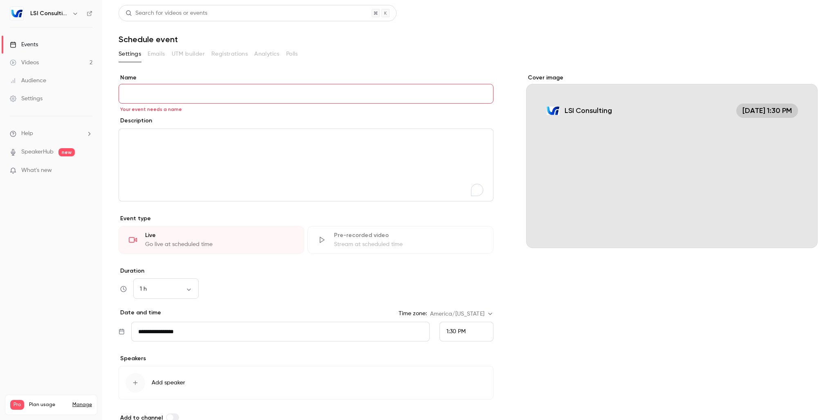
click at [174, 141] on p "To enrich screen reader interactions, please activate Accessibility in Grammarl…" at bounding box center [305, 139] width 358 height 10
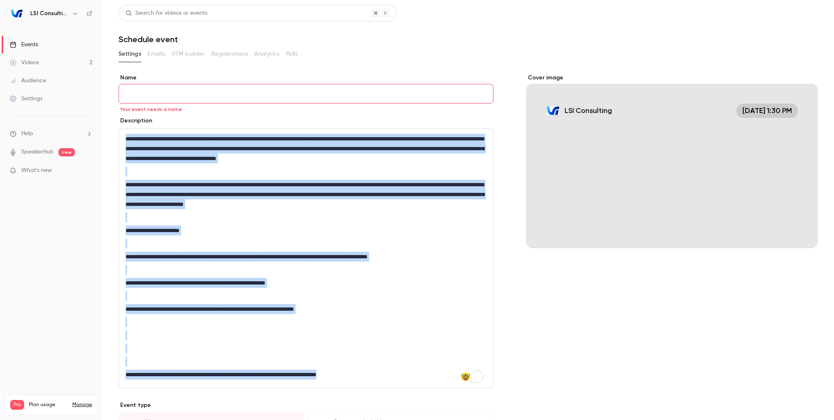
drag, startPoint x: 385, startPoint y: 373, endPoint x: 118, endPoint y: 139, distance: 354.8
click at [118, 139] on main "**********" at bounding box center [468, 210] width 732 height 420
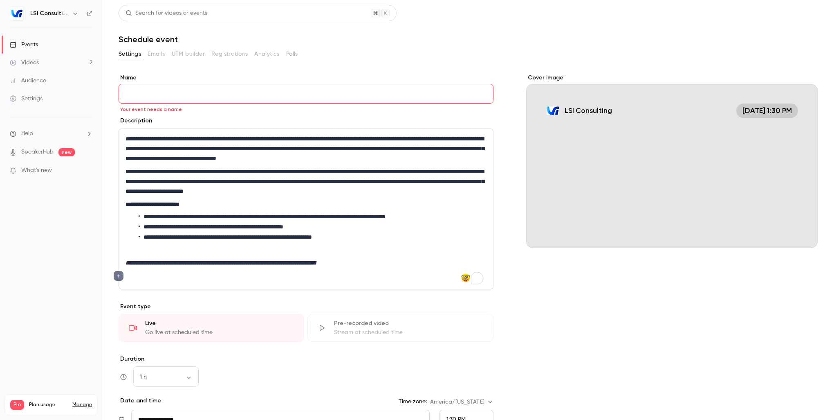
click at [409, 266] on p "**********" at bounding box center [306, 263] width 361 height 10
click at [151, 97] on input "Name" at bounding box center [306, 94] width 375 height 20
paste input "**********"
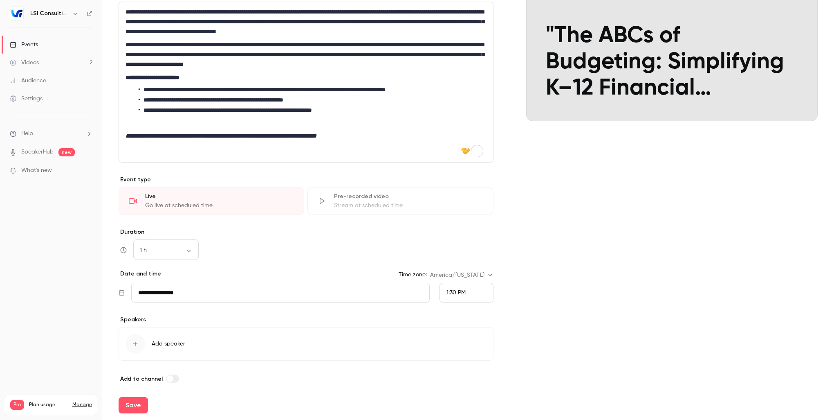
scroll to position [132, 0]
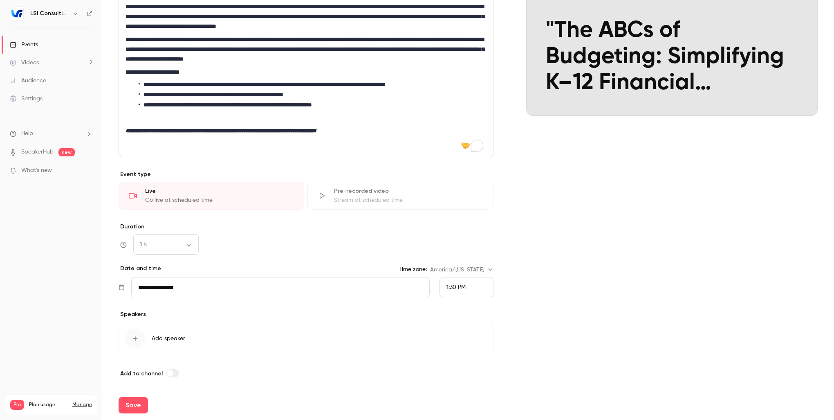
type input "**********"
click at [387, 287] on input "**********" at bounding box center [280, 287] width 299 height 20
click at [216, 235] on div "25" at bounding box center [213, 235] width 13 height 12
type input "**********"
click at [456, 286] on span "1:30 PM" at bounding box center [456, 287] width 19 height 6
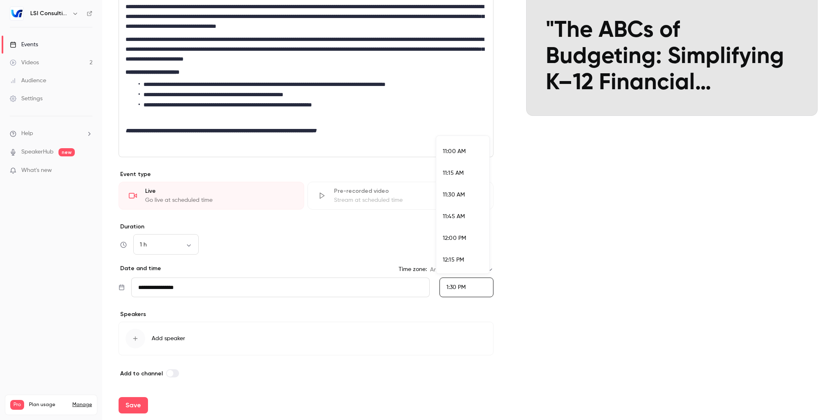
scroll to position [908, 0]
click at [458, 196] on li "11:00 AM" at bounding box center [462, 193] width 53 height 22
drag, startPoint x: 133, startPoint y: 401, endPoint x: 144, endPoint y: 401, distance: 11.1
click at [133, 402] on button "Save" at bounding box center [133, 405] width 29 height 16
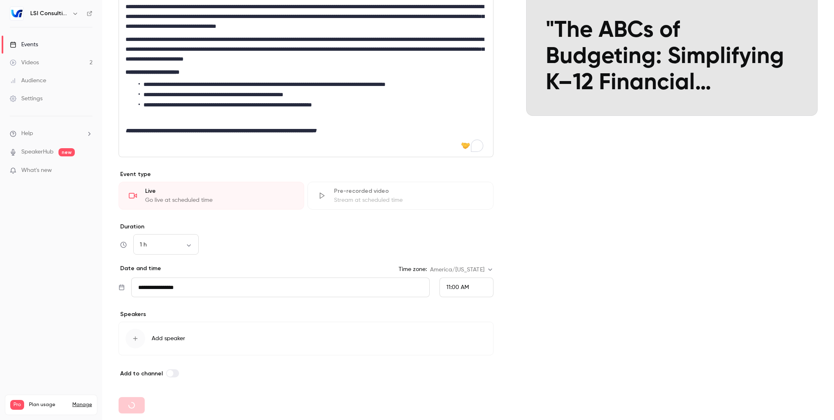
type input "**********"
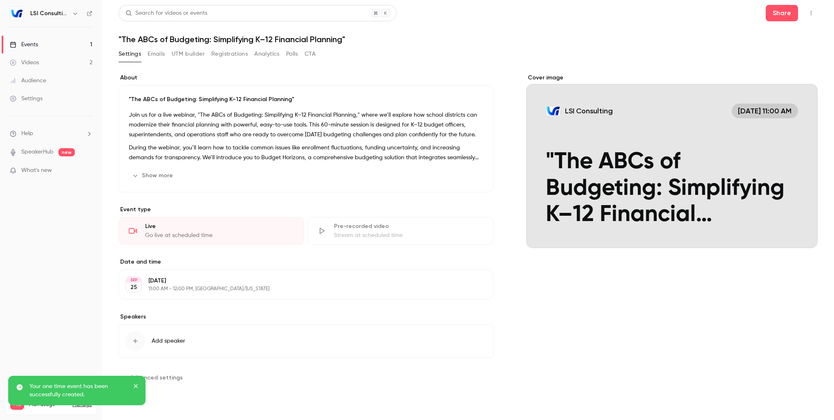
click at [133, 344] on div "button" at bounding box center [136, 341] width 20 height 20
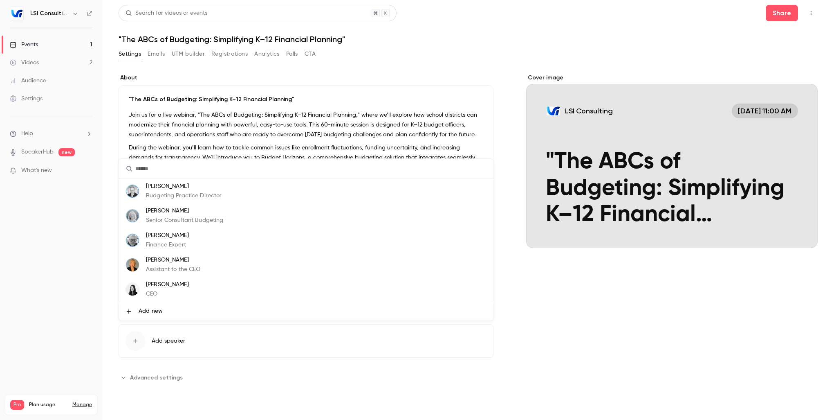
click at [576, 287] on div at bounding box center [417, 210] width 834 height 420
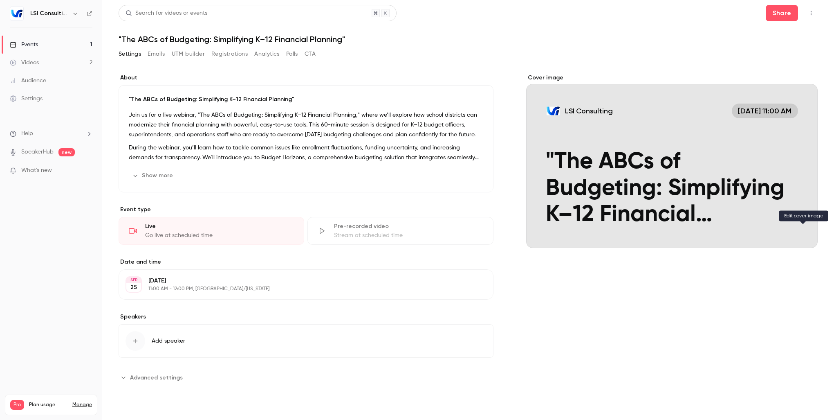
click at [807, 234] on icon "Cover image" at bounding box center [803, 233] width 9 height 7
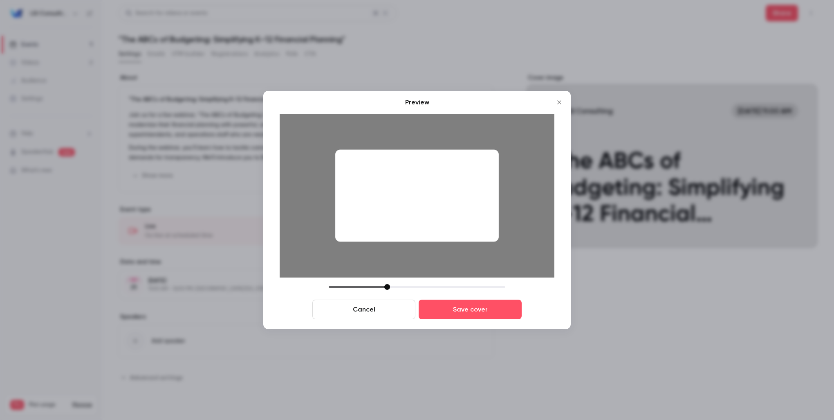
click at [388, 307] on button "Cancel" at bounding box center [364, 309] width 103 height 20
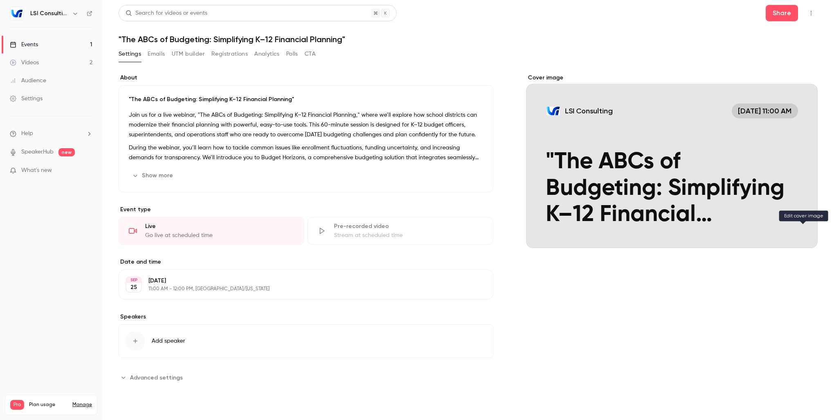
click at [802, 236] on button "LSI Consulting Sep 25, 11:00 AM "The ABCs of Budgeting: Simplifying K–12 Financ…" at bounding box center [803, 233] width 16 height 16
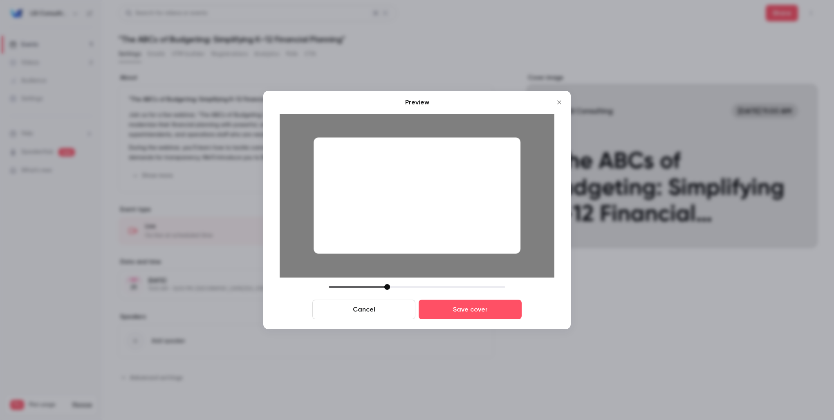
drag, startPoint x: 403, startPoint y: 202, endPoint x: 349, endPoint y: 199, distance: 54.1
click at [349, 199] on div at bounding box center [417, 195] width 207 height 116
drag, startPoint x: 389, startPoint y: 288, endPoint x: 404, endPoint y: 288, distance: 15.1
click at [404, 288] on div at bounding box center [403, 287] width 6 height 6
click at [470, 317] on button "Save cover" at bounding box center [470, 309] width 103 height 20
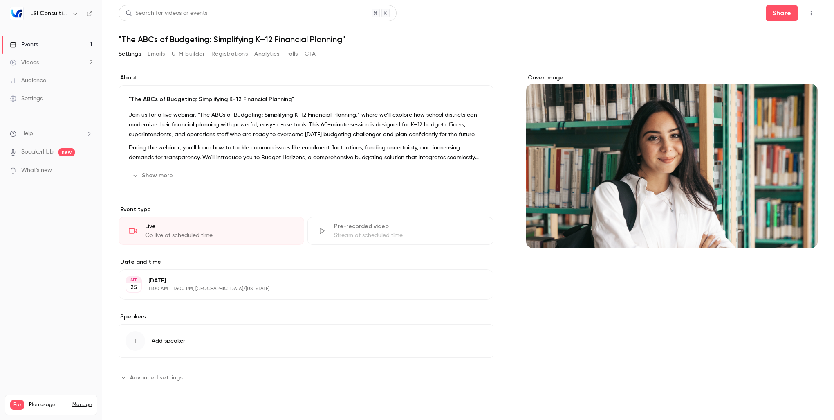
click at [729, 308] on div "Cover image" at bounding box center [672, 229] width 292 height 310
click at [805, 236] on icon "Cover image" at bounding box center [803, 233] width 9 height 7
click at [155, 56] on button "Emails" at bounding box center [156, 53] width 17 height 13
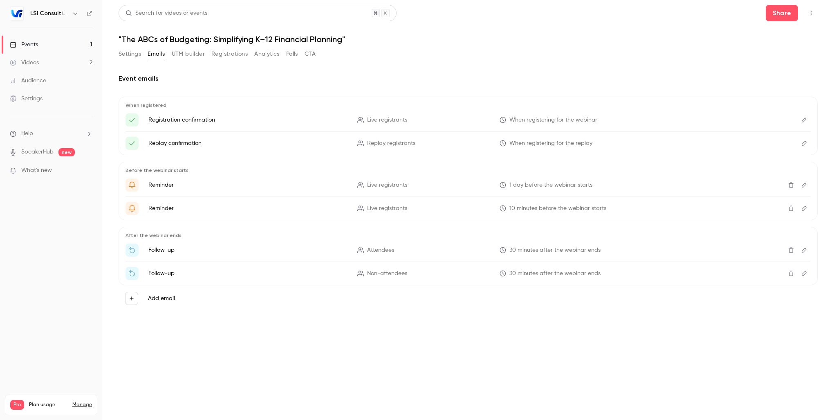
click at [128, 52] on button "Settings" at bounding box center [130, 53] width 22 height 13
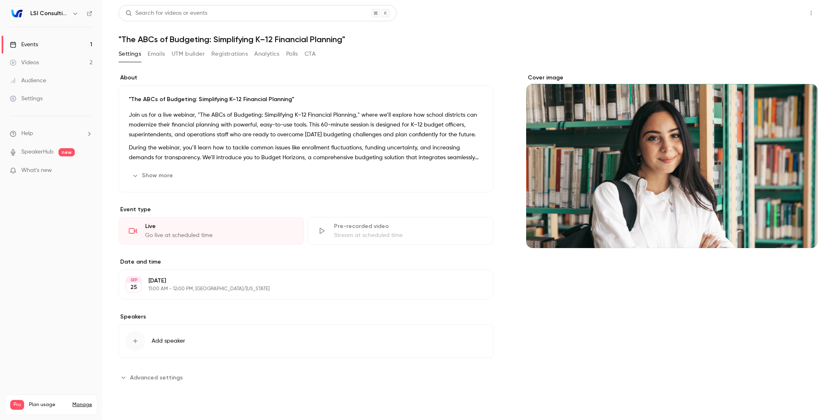
click at [780, 18] on button "Share" at bounding box center [782, 13] width 32 height 16
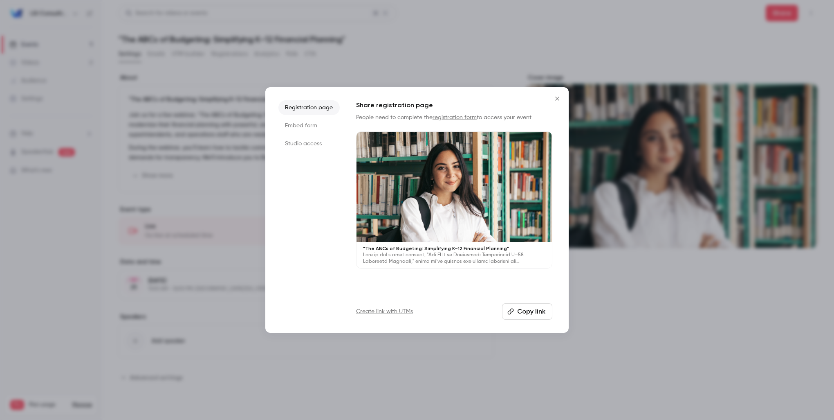
click at [301, 127] on li "Embed form" at bounding box center [309, 125] width 61 height 15
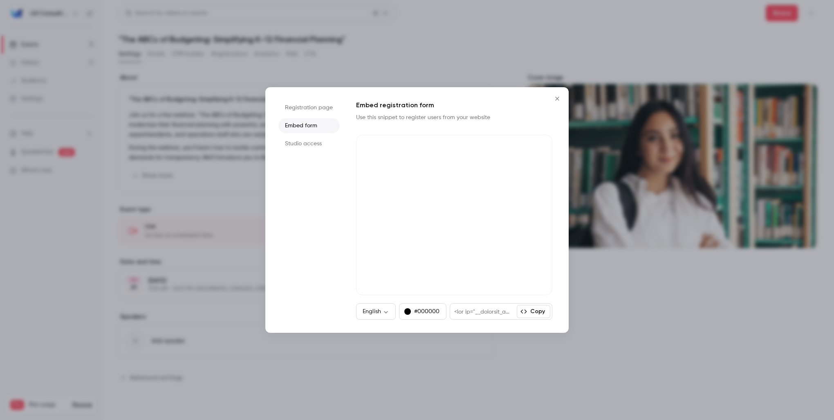
click at [305, 144] on li "Studio access" at bounding box center [309, 143] width 61 height 15
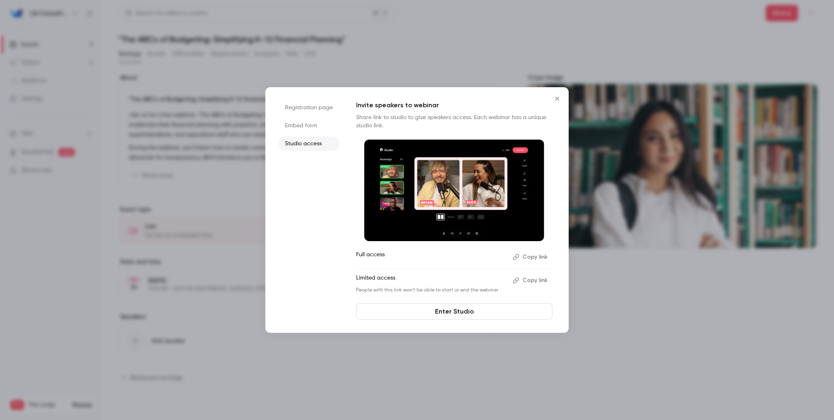
click at [297, 111] on li "Registration page" at bounding box center [309, 107] width 61 height 15
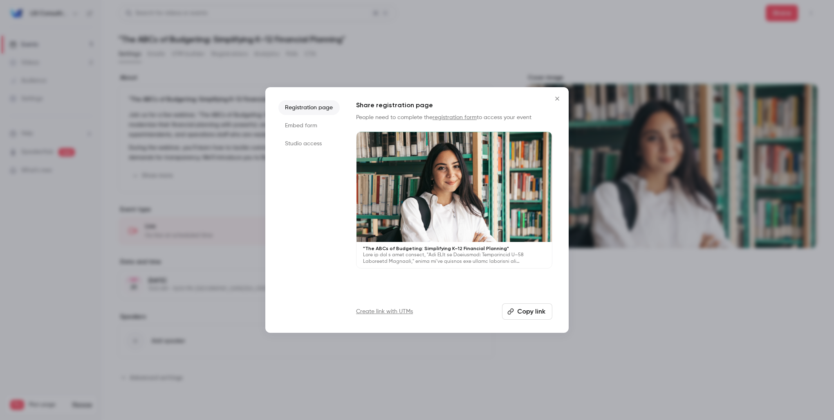
click at [536, 310] on button "Copy link" at bounding box center [527, 311] width 50 height 16
click at [557, 97] on icon "Close" at bounding box center [558, 98] width 10 height 7
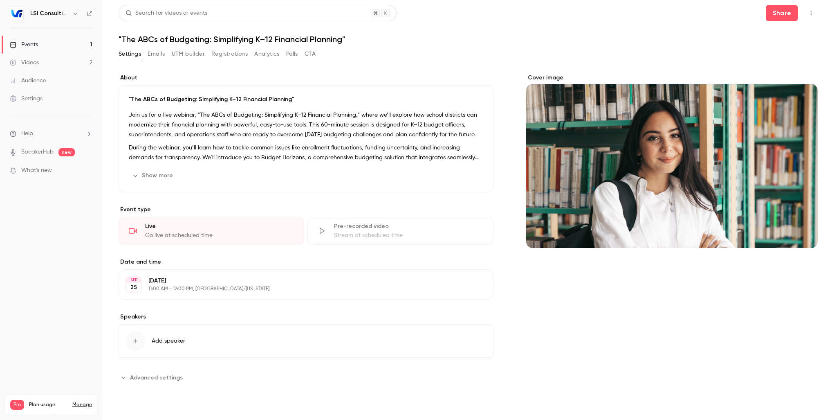
click at [601, 336] on div "Cover image" at bounding box center [672, 229] width 292 height 310
click at [812, 16] on icon "button" at bounding box center [811, 13] width 7 height 6
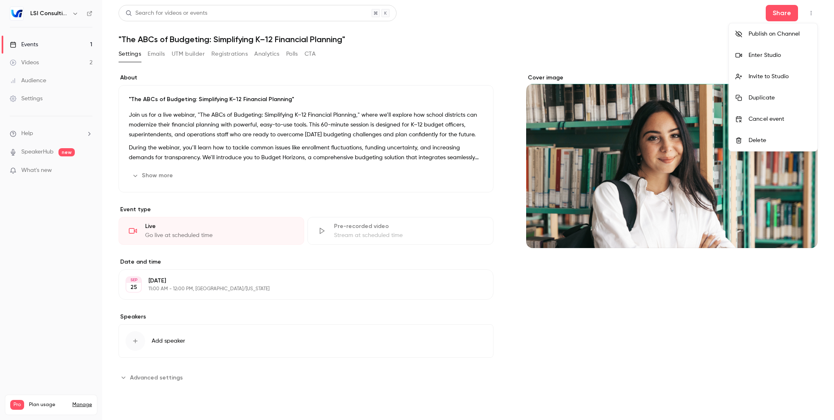
click at [621, 43] on div at bounding box center [417, 210] width 834 height 420
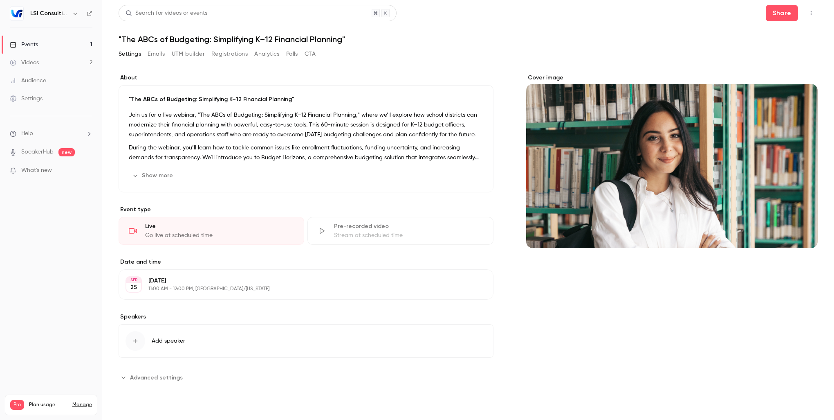
click at [18, 12] on img at bounding box center [16, 13] width 13 height 13
click at [53, 14] on h6 "LSI Consulting" at bounding box center [49, 13] width 38 height 8
click at [75, 14] on icon "button" at bounding box center [75, 13] width 7 height 7
click at [75, 14] on div at bounding box center [417, 210] width 834 height 420
click at [27, 103] on link "Settings" at bounding box center [51, 99] width 102 height 18
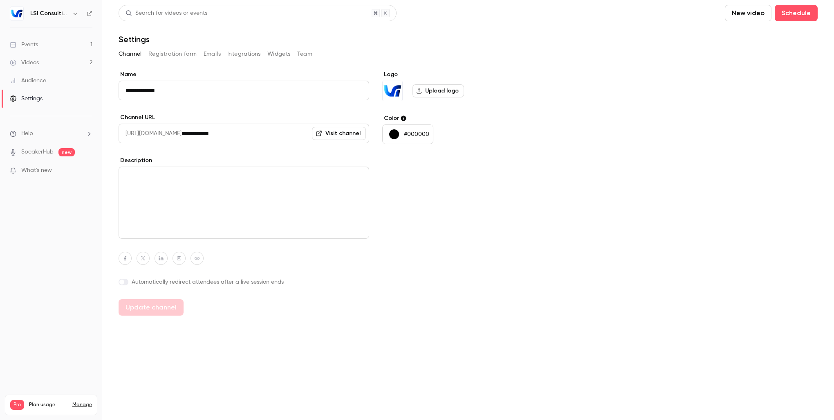
click at [564, 83] on div "**********" at bounding box center [468, 192] width 699 height 245
click at [245, 56] on button "Integrations" at bounding box center [244, 53] width 34 height 13
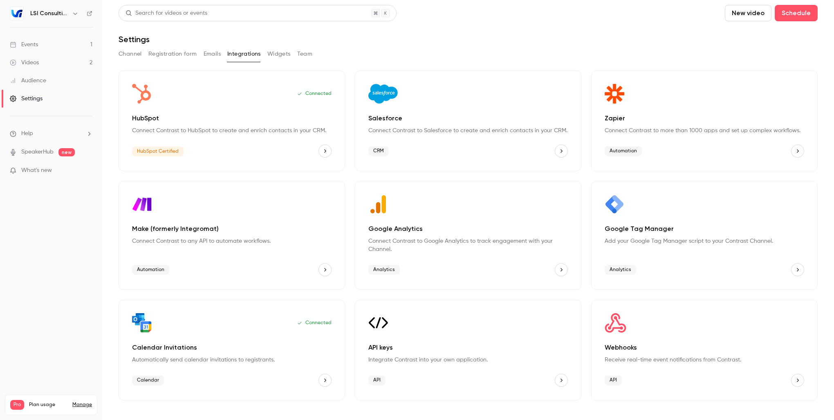
click at [329, 152] on button "HubSpot" at bounding box center [325, 150] width 13 height 13
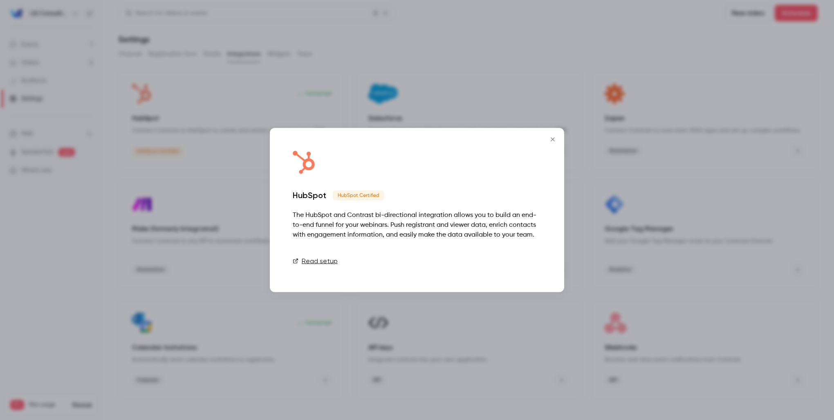
click at [519, 262] on button "Disconnect" at bounding box center [517, 261] width 49 height 16
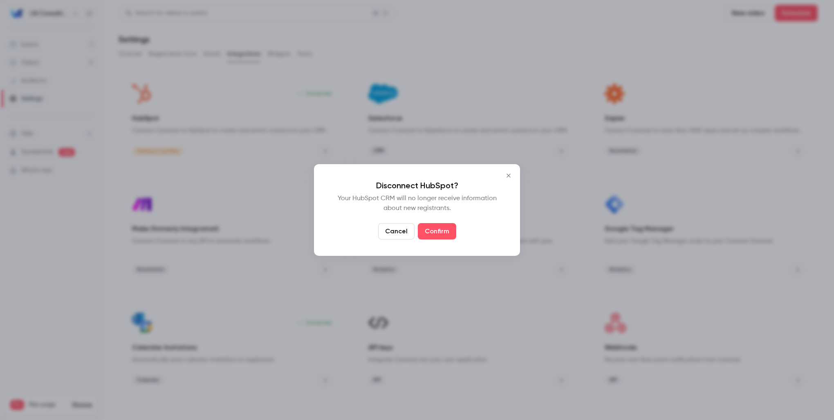
click at [511, 176] on icon "Close" at bounding box center [509, 175] width 10 height 7
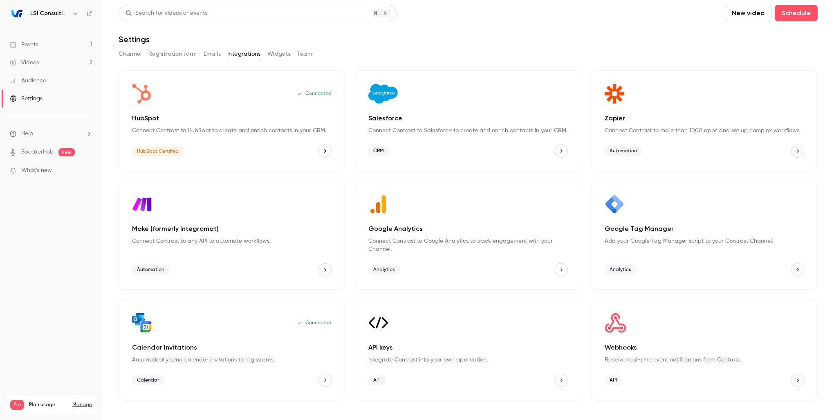
click at [38, 43] on div "Events" at bounding box center [24, 44] width 28 height 8
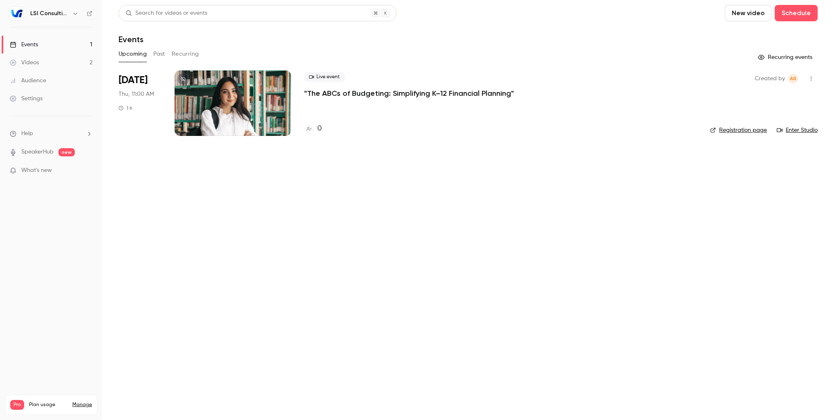
click at [814, 79] on icon "button" at bounding box center [811, 79] width 7 height 6
click at [689, 204] on div at bounding box center [417, 210] width 834 height 420
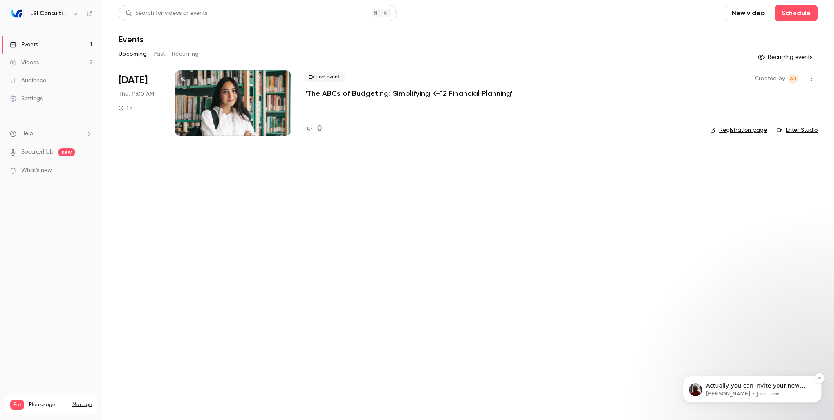
click at [729, 389] on div "Actually you can invite your new email address from the admin panel (Settings &…" at bounding box center [759, 385] width 108 height 11
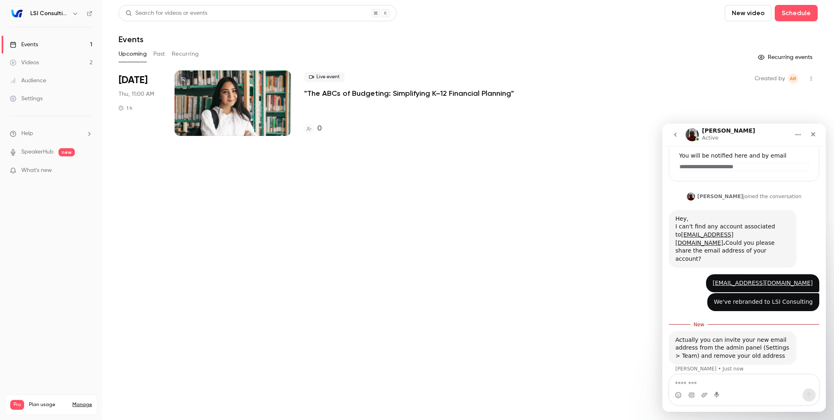
scroll to position [84, 0]
click at [738, 383] on textarea "Message…" at bounding box center [745, 381] width 150 height 14
click at [738, 386] on textarea "Message…" at bounding box center [745, 381] width 150 height 14
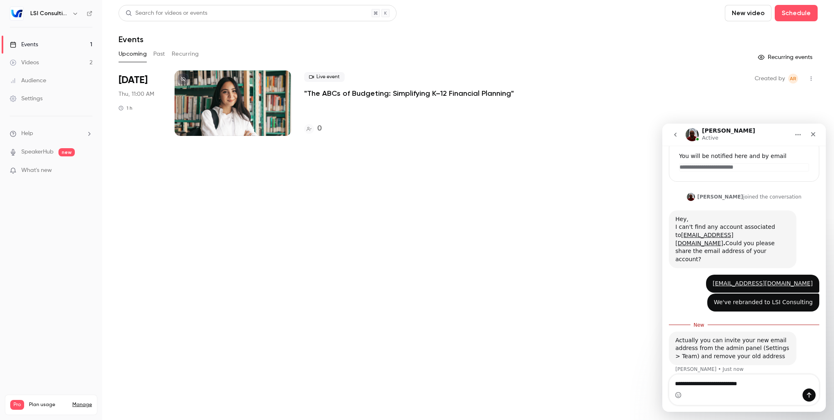
type textarea "**********"
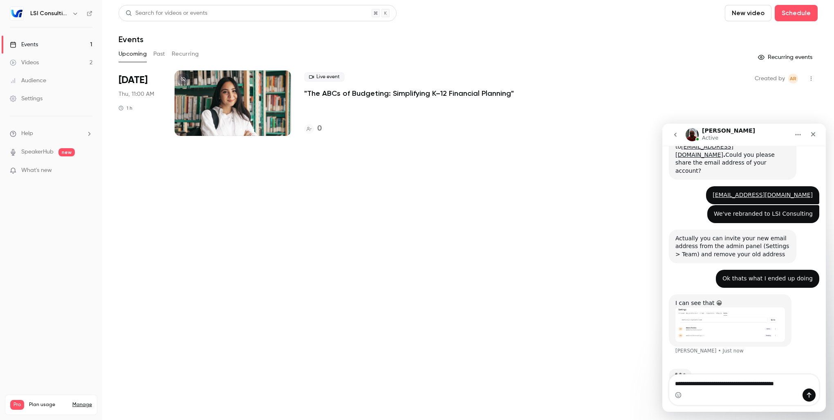
scroll to position [186, 0]
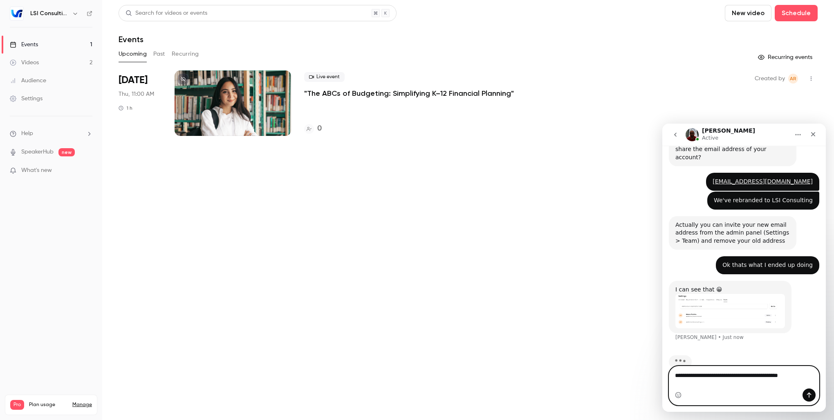
type textarea "**********"
click at [813, 393] on button "Send a message…" at bounding box center [809, 394] width 13 height 13
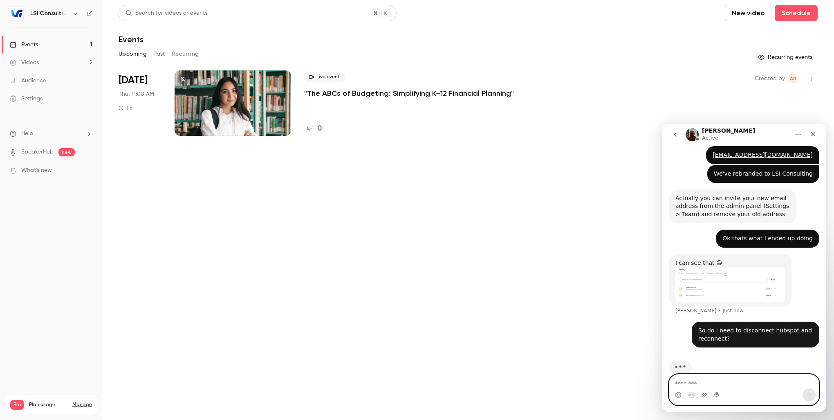
scroll to position [218, 0]
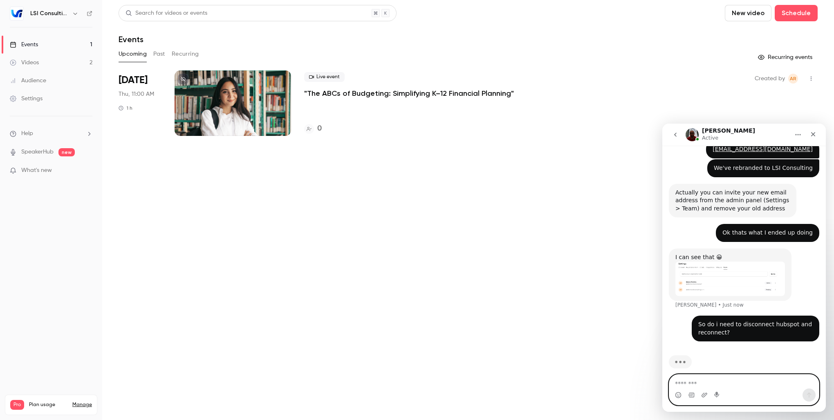
click at [735, 386] on textarea "Message…" at bounding box center [745, 381] width 150 height 14
type textarea "*"
click at [699, 383] on textarea "Message…" at bounding box center [745, 381] width 150 height 14
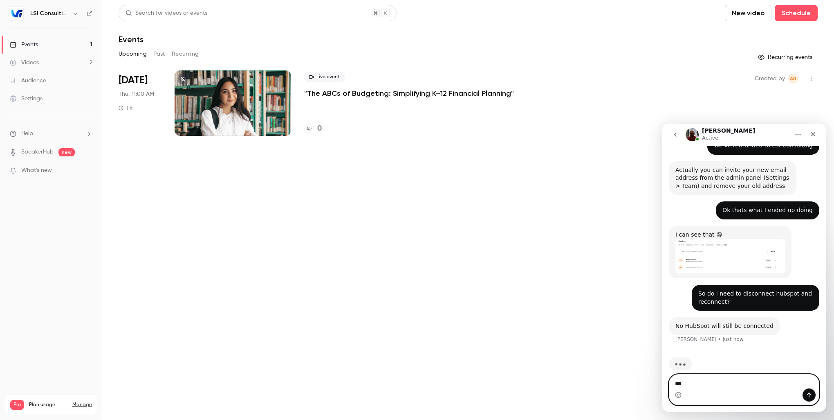
scroll to position [243, 0]
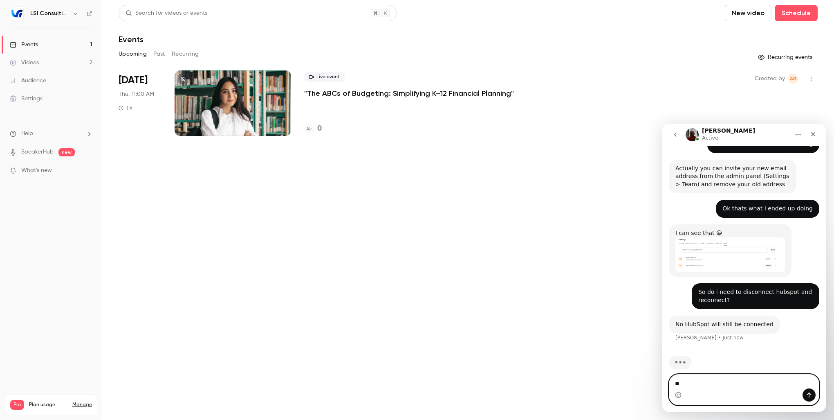
type textarea "*"
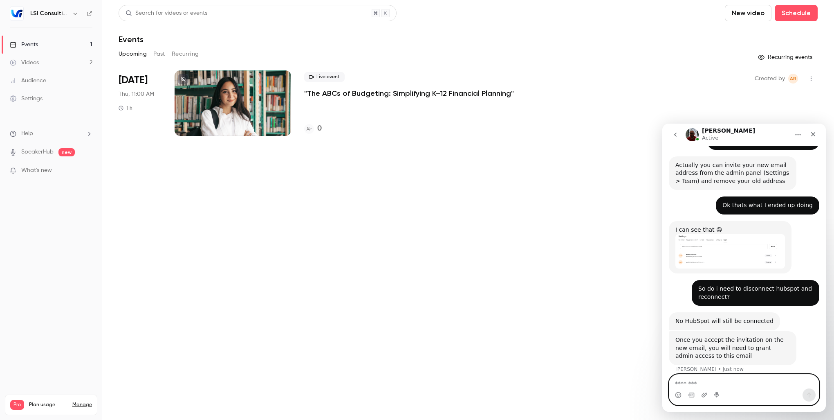
click at [751, 378] on textarea "Message…" at bounding box center [745, 381] width 150 height 14
click at [684, 381] on textarea "Message…" at bounding box center [745, 381] width 150 height 14
type textarea "*"
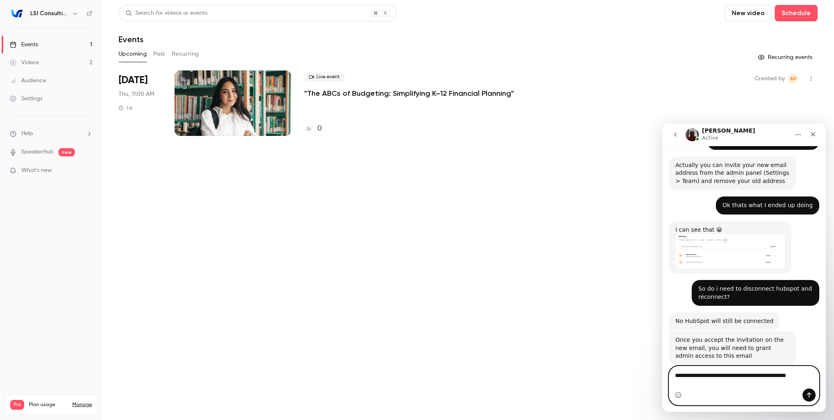
type textarea "**********"
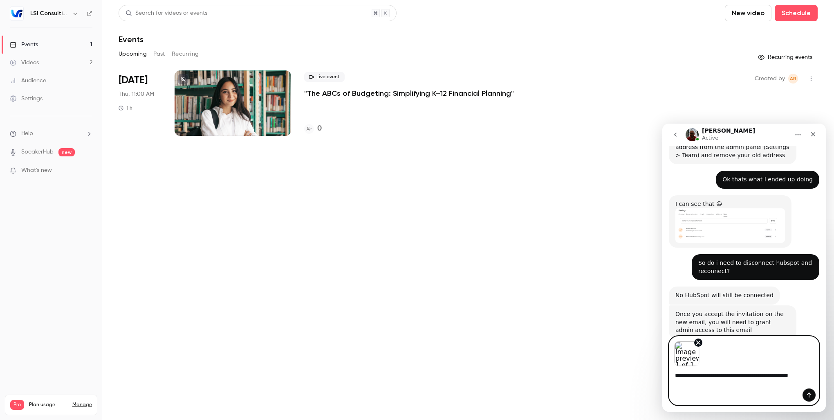
scroll to position [276, 0]
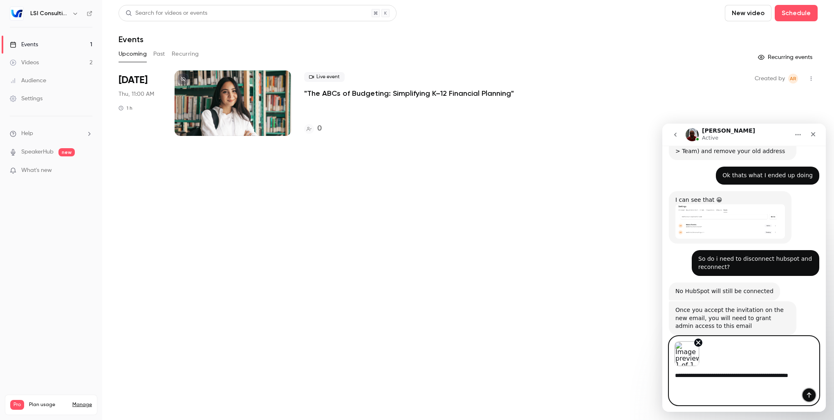
click at [815, 396] on button "Send a message…" at bounding box center [809, 394] width 13 height 13
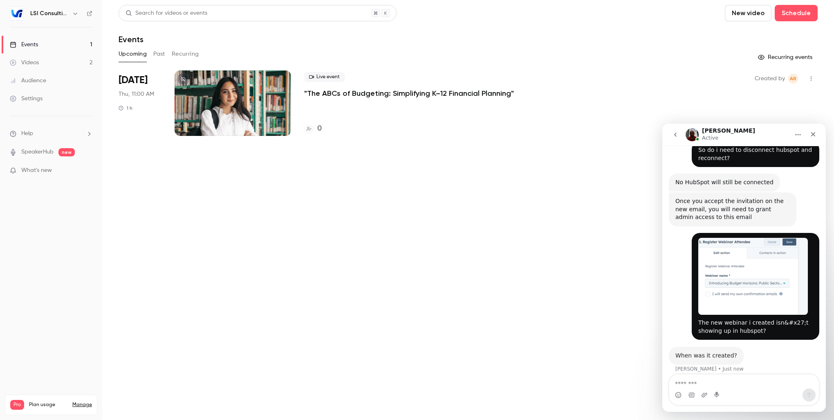
scroll to position [384, 0]
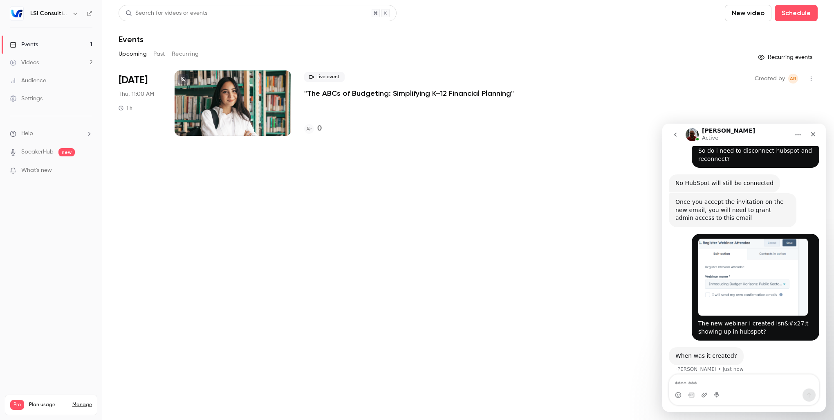
click at [37, 99] on div "Settings" at bounding box center [26, 98] width 33 height 8
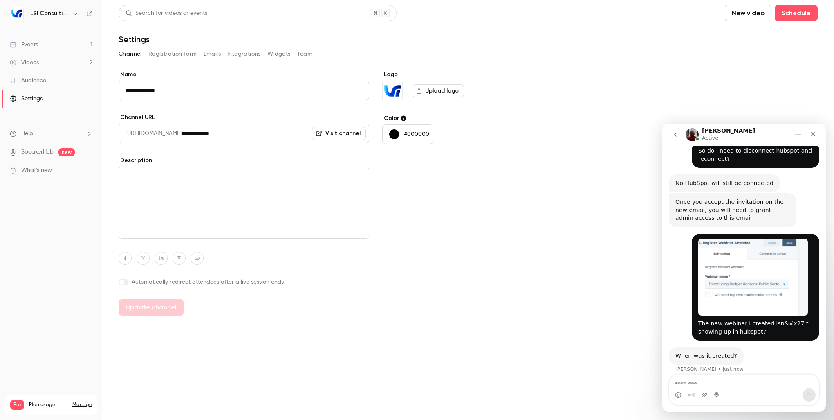
click at [299, 56] on button "Team" at bounding box center [305, 53] width 16 height 13
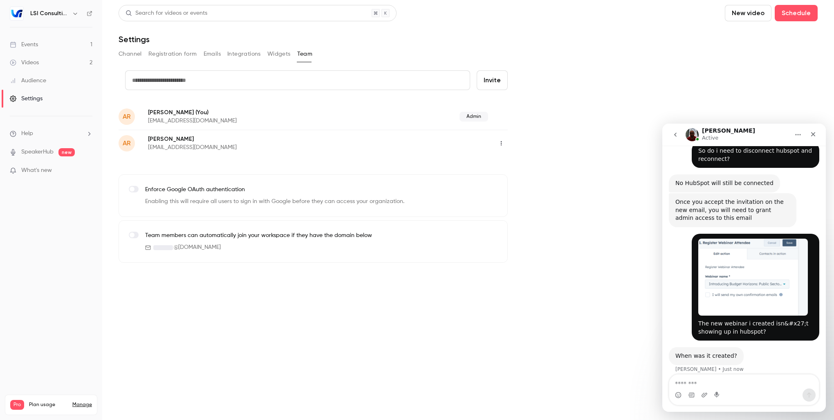
click at [502, 142] on icon "button" at bounding box center [501, 143] width 7 height 6
click at [541, 166] on div "Assign admin role" at bounding box center [546, 164] width 62 height 8
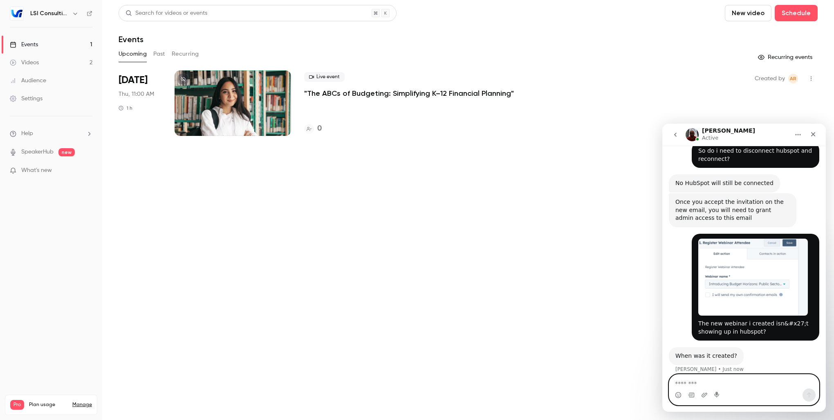
click at [712, 382] on textarea "Message…" at bounding box center [745, 381] width 150 height 14
type textarea "**********"
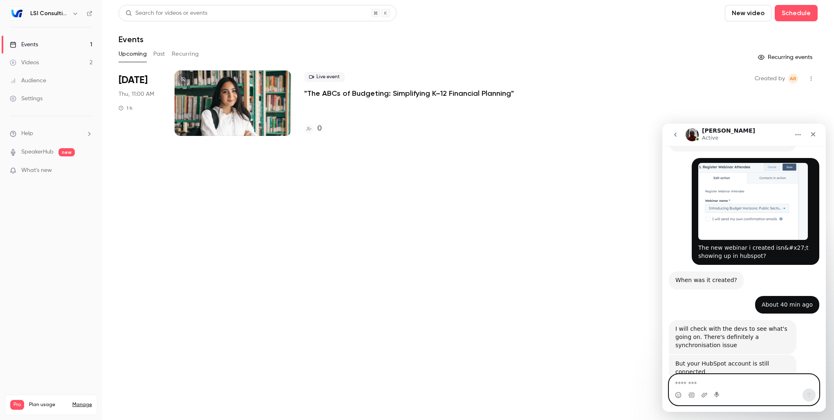
scroll to position [472, 0]
click at [766, 383] on textarea "Message…" at bounding box center [745, 381] width 150 height 14
click at [766, 384] on textarea "Message…" at bounding box center [745, 381] width 150 height 14
click at [766, 385] on textarea "Message…" at bounding box center [745, 381] width 150 height 14
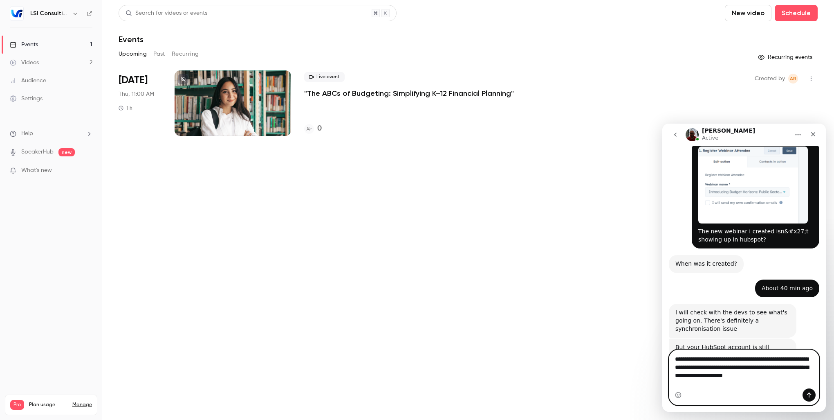
scroll to position [497, 0]
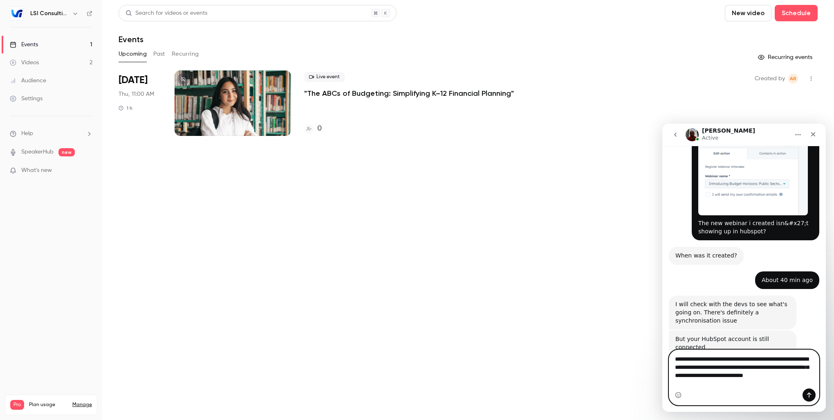
drag, startPoint x: 692, startPoint y: 383, endPoint x: 717, endPoint y: 383, distance: 25.0
type textarea "**********"
drag, startPoint x: 808, startPoint y: 398, endPoint x: 1490, endPoint y: 506, distance: 690.1
click at [808, 398] on icon "Send a message…" at bounding box center [809, 394] width 7 height 7
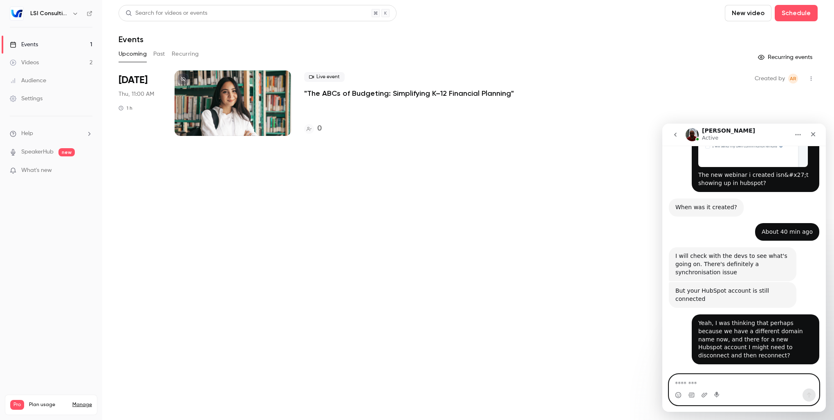
scroll to position [532, 0]
click at [697, 381] on textarea "Message…" at bounding box center [745, 381] width 150 height 14
type textarea "**********"
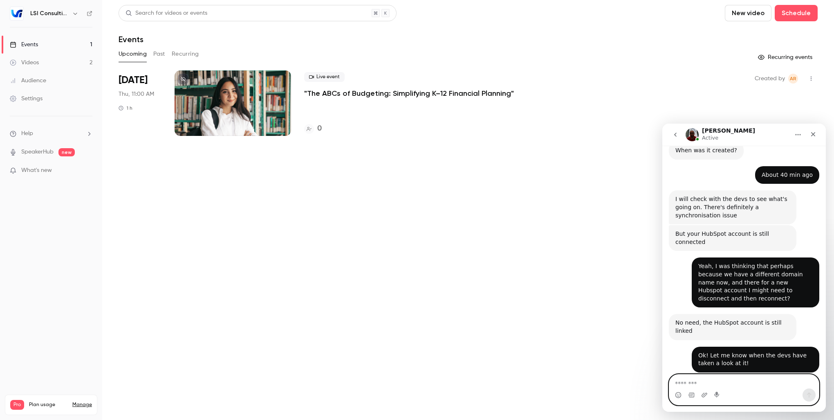
scroll to position [589, 0]
click at [683, 385] on textarea "Message…" at bounding box center [745, 381] width 150 height 14
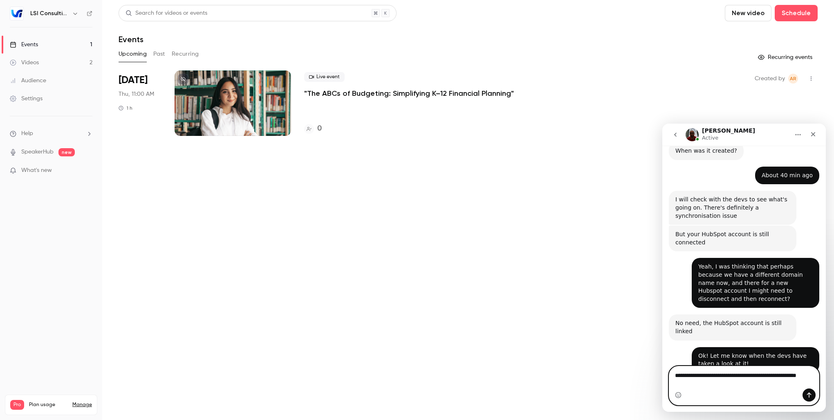
scroll to position [597, 0]
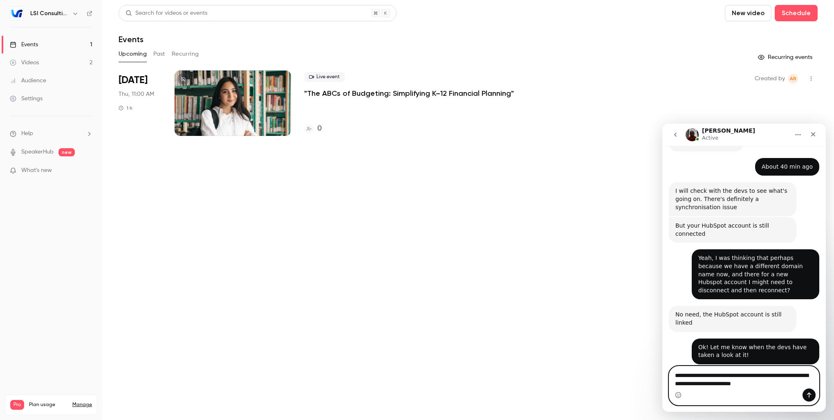
type textarea "**********"
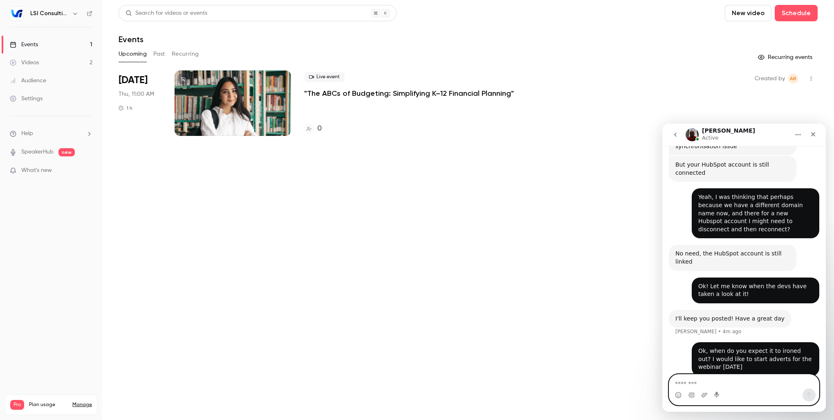
scroll to position [661, 0]
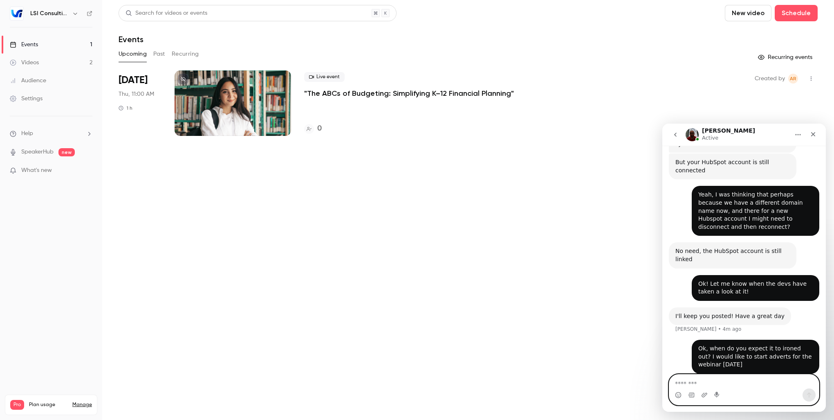
click at [707, 388] on textarea "Message…" at bounding box center [745, 381] width 150 height 14
type textarea "**********"
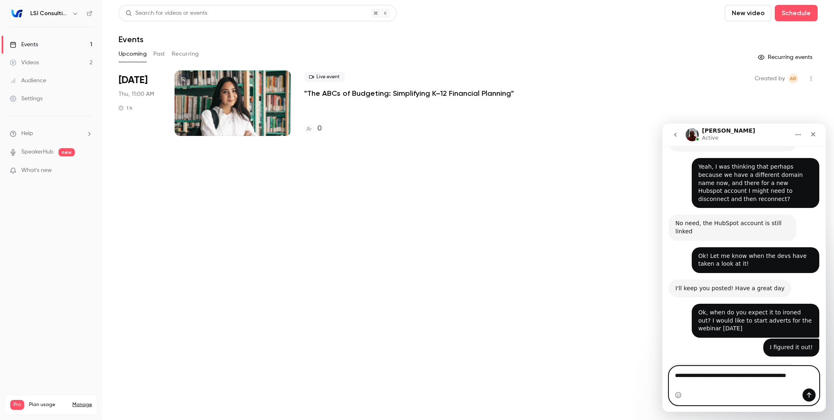
scroll to position [697, 0]
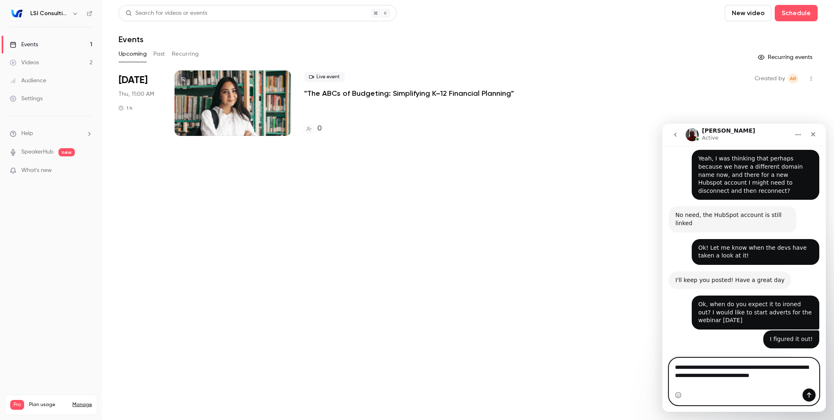
type textarea "**********"
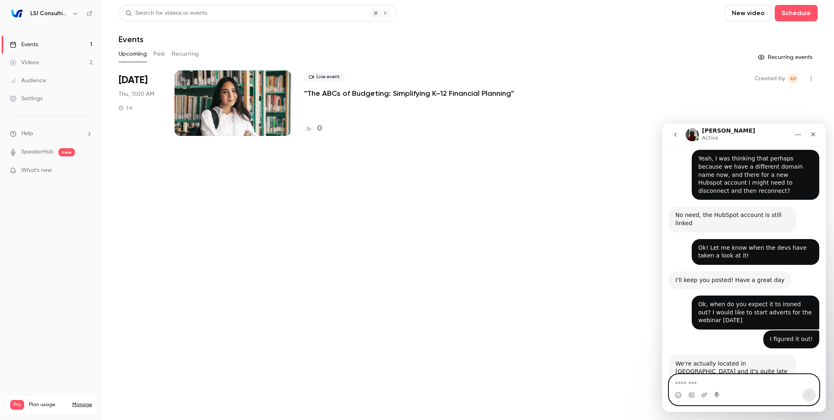
scroll to position [729, 0]
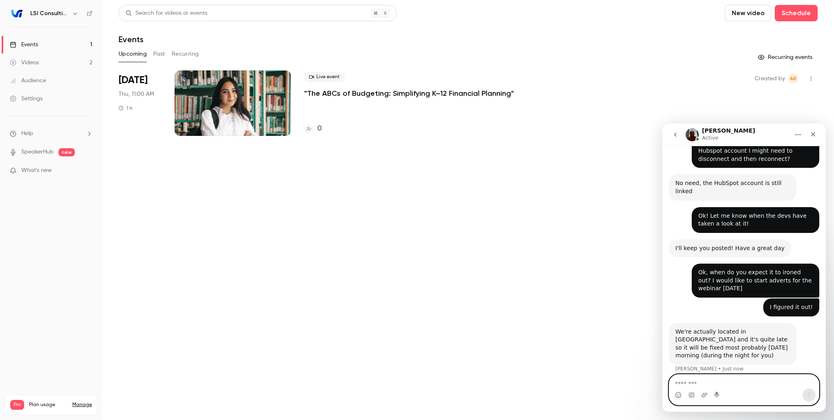
click at [721, 385] on textarea "Message…" at bounding box center [745, 381] width 150 height 14
type textarea "**********"
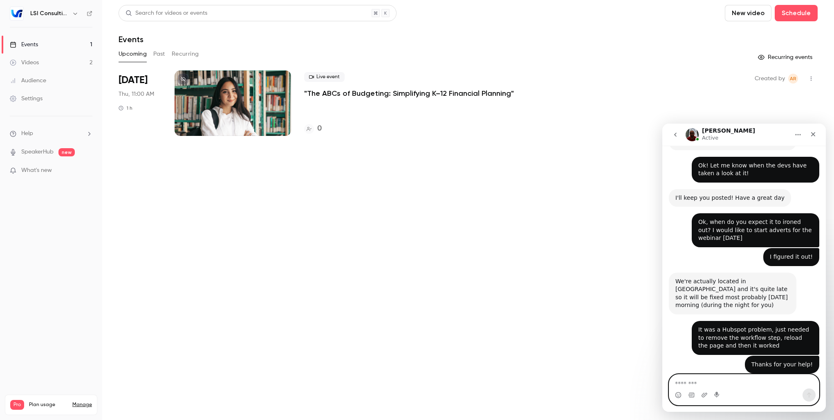
scroll to position [780, 0]
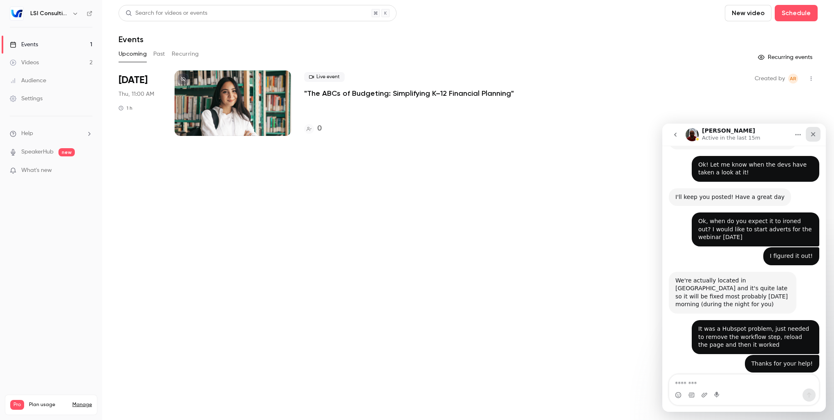
click at [815, 134] on icon "Close" at bounding box center [813, 134] width 7 height 7
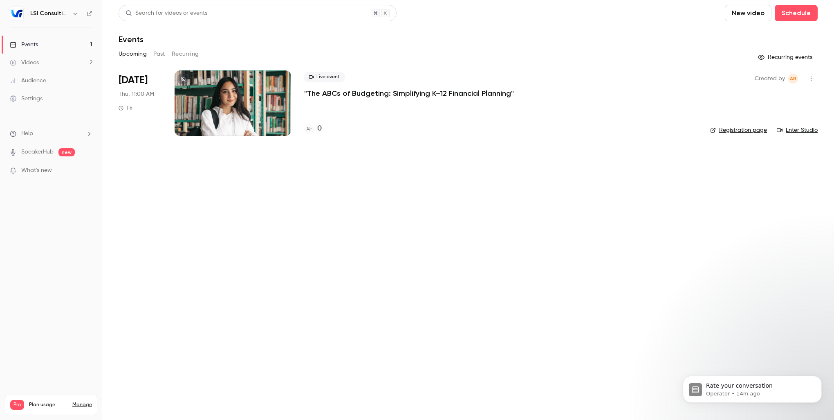
scroll to position [845, 0]
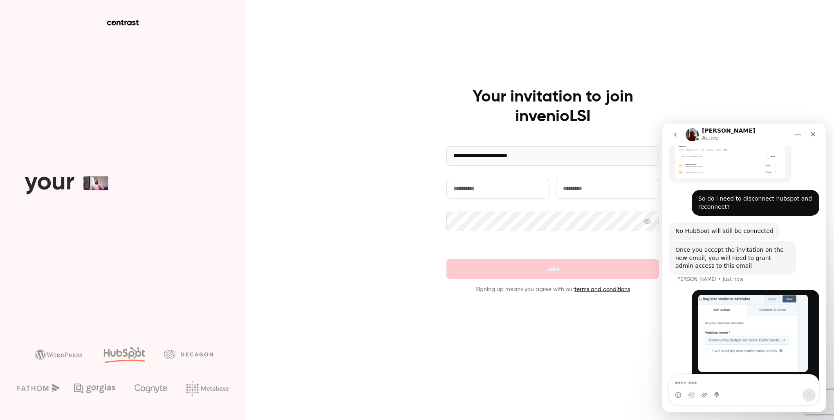
scroll to position [360, 0]
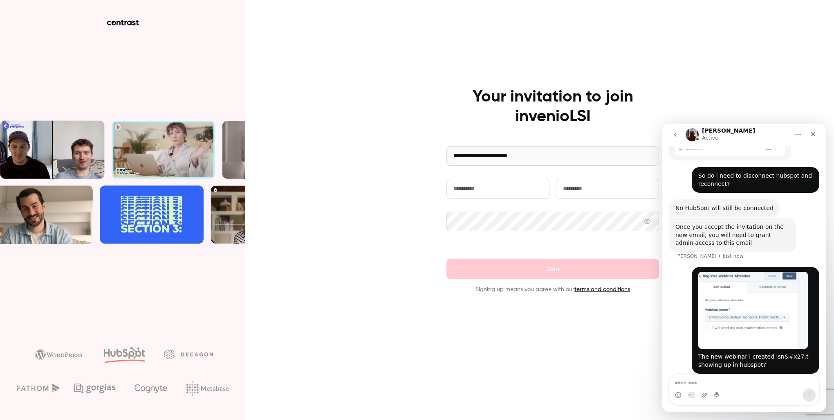
click at [472, 187] on input "text" at bounding box center [498, 189] width 103 height 20
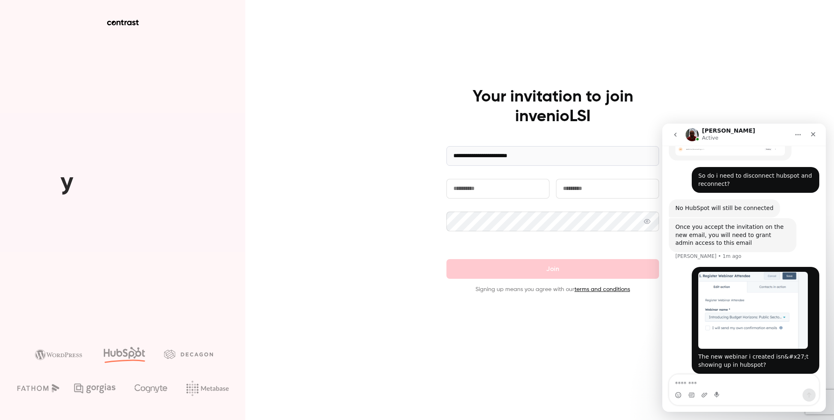
type input "******"
type input "*******"
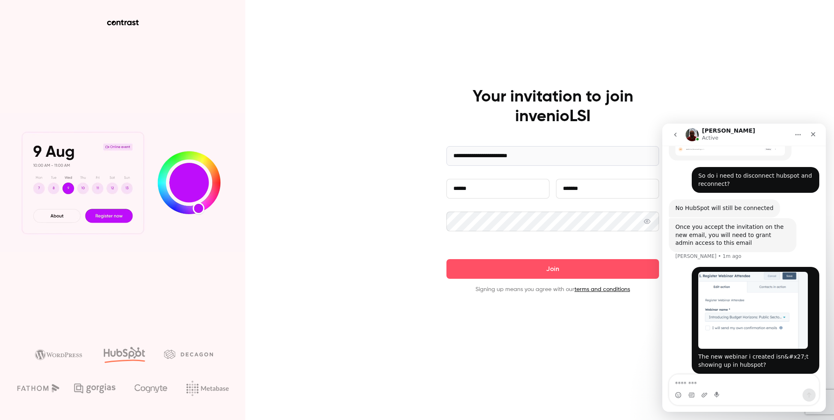
click at [648, 223] on icon at bounding box center [647, 221] width 7 height 7
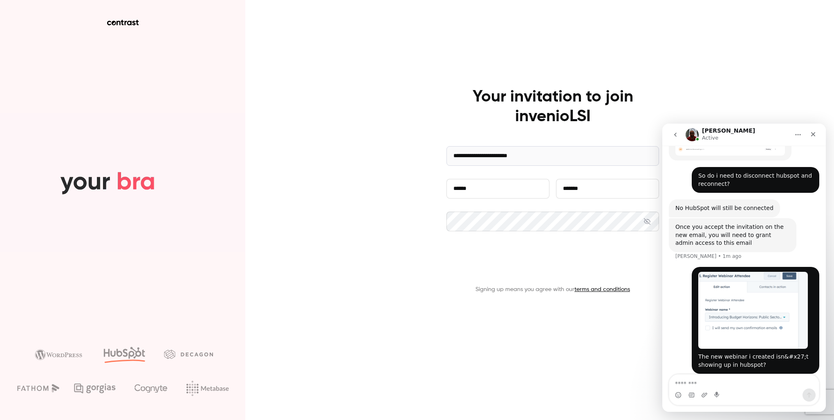
click at [549, 274] on button "Join" at bounding box center [553, 269] width 213 height 20
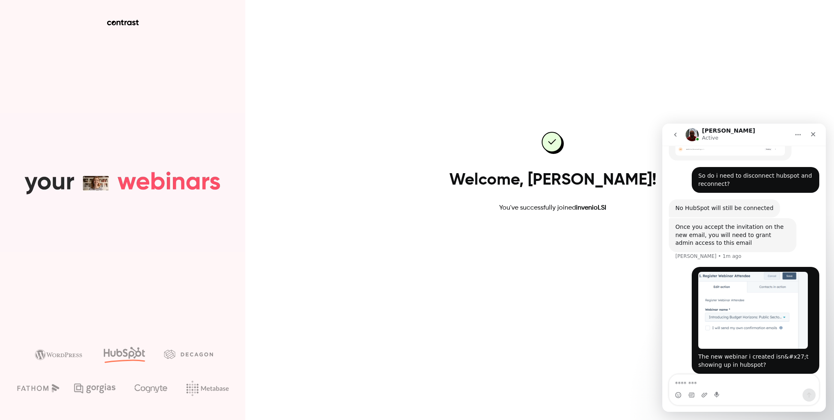
click at [554, 245] on link "Go to dashboard" at bounding box center [553, 239] width 70 height 20
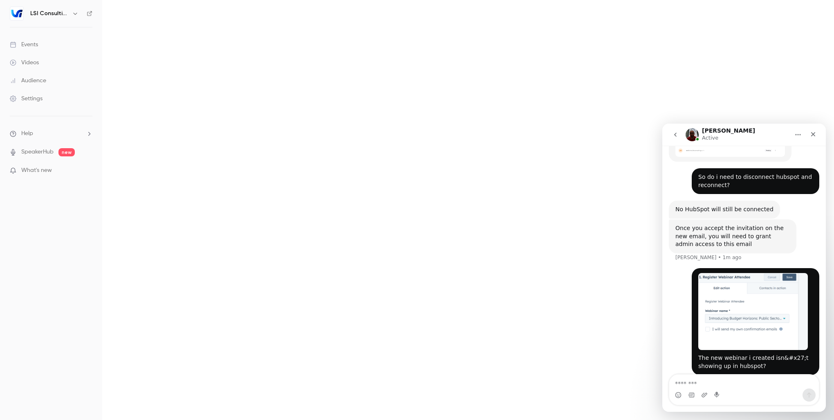
scroll to position [360, 0]
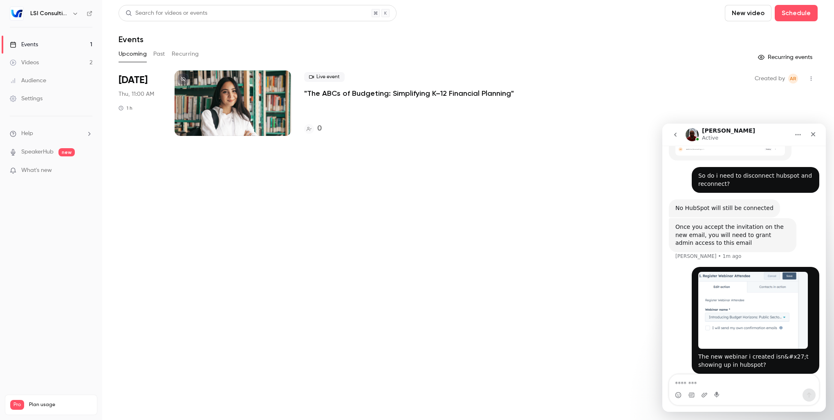
click at [37, 99] on div "Settings" at bounding box center [26, 98] width 33 height 8
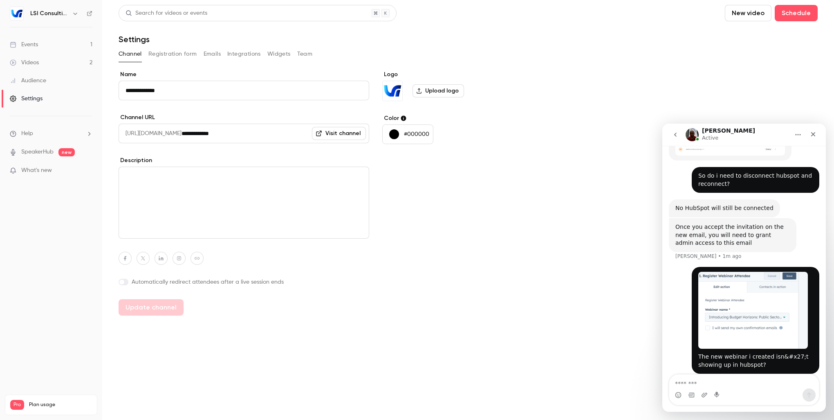
click at [303, 54] on button "Team" at bounding box center [305, 53] width 16 height 13
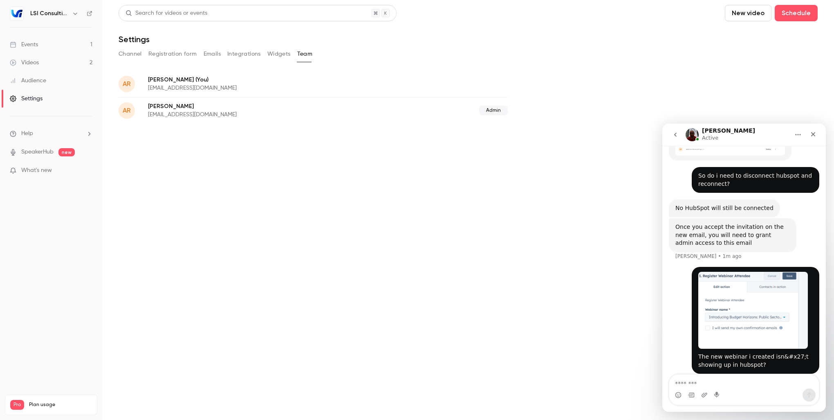
click at [216, 80] on p "[PERSON_NAME] (You)" at bounding box center [260, 79] width 225 height 9
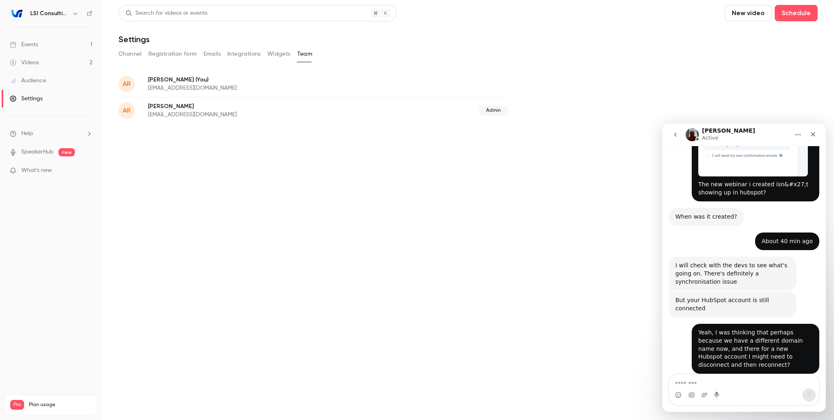
scroll to position [760, 0]
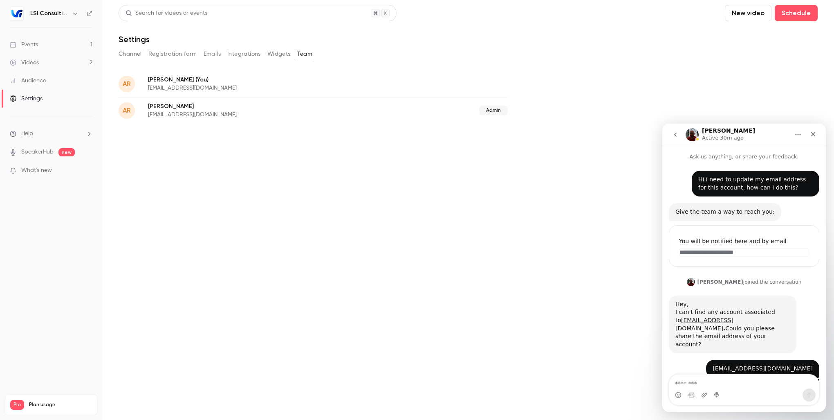
scroll to position [780, 0]
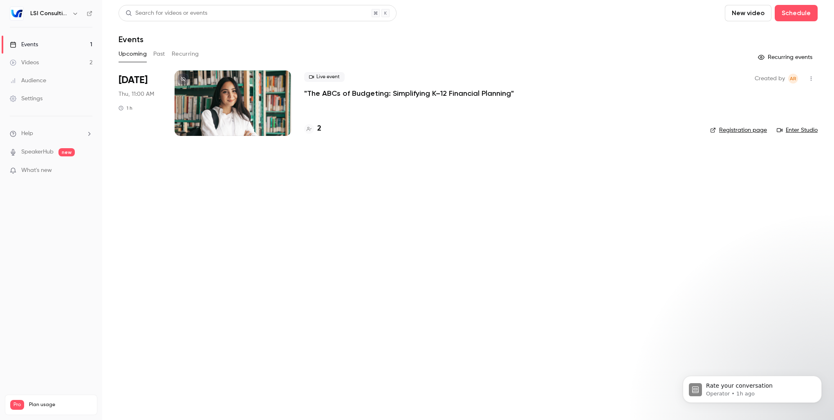
click at [25, 98] on div "Settings" at bounding box center [26, 98] width 33 height 8
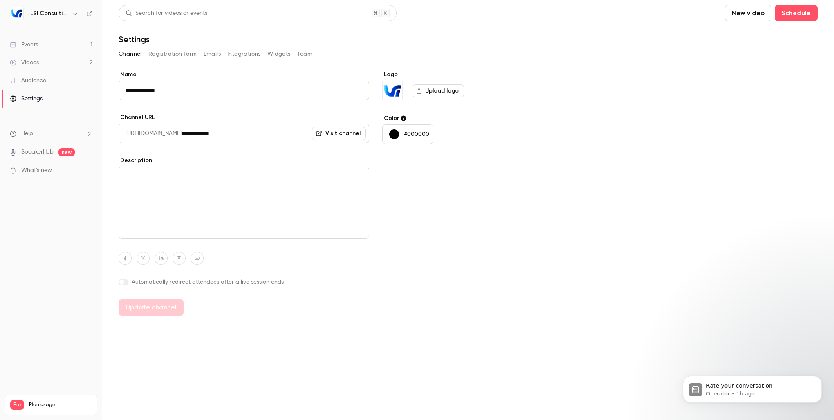
click at [26, 79] on div "Audience" at bounding box center [28, 80] width 36 height 8
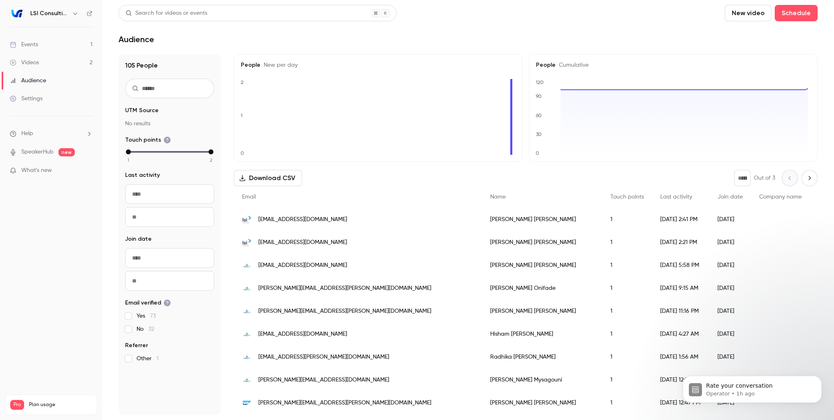
click at [26, 63] on div "Videos" at bounding box center [24, 62] width 29 height 8
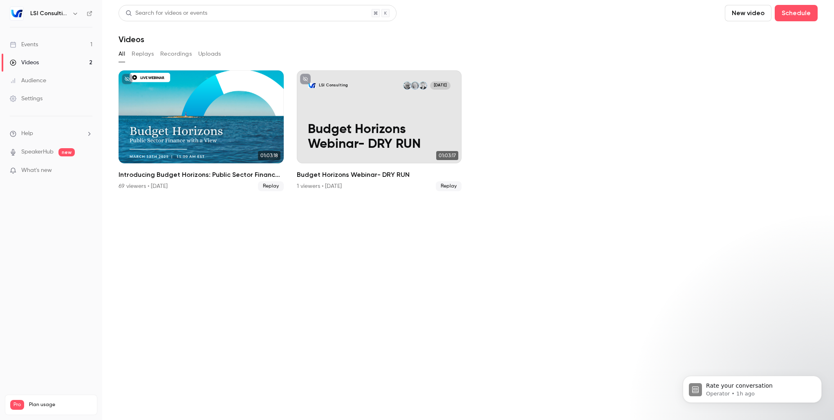
click at [73, 13] on icon "button" at bounding box center [75, 14] width 4 height 2
click at [39, 74] on div "Billing" at bounding box center [69, 76] width 79 height 8
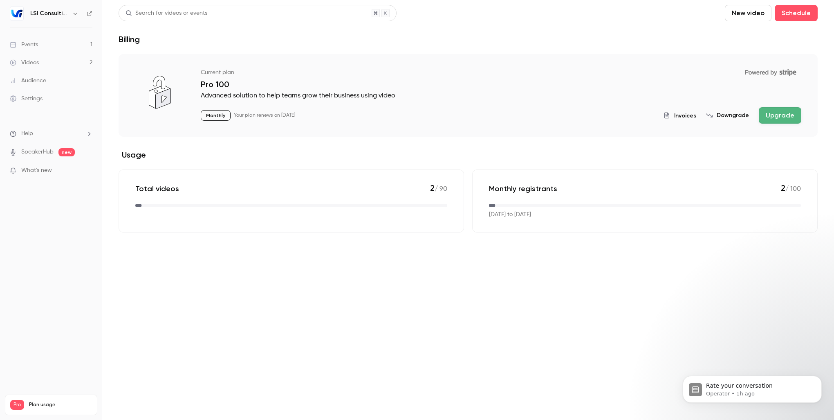
click at [687, 113] on span "Invoices" at bounding box center [686, 115] width 22 height 9
